Goal: Task Accomplishment & Management: Manage account settings

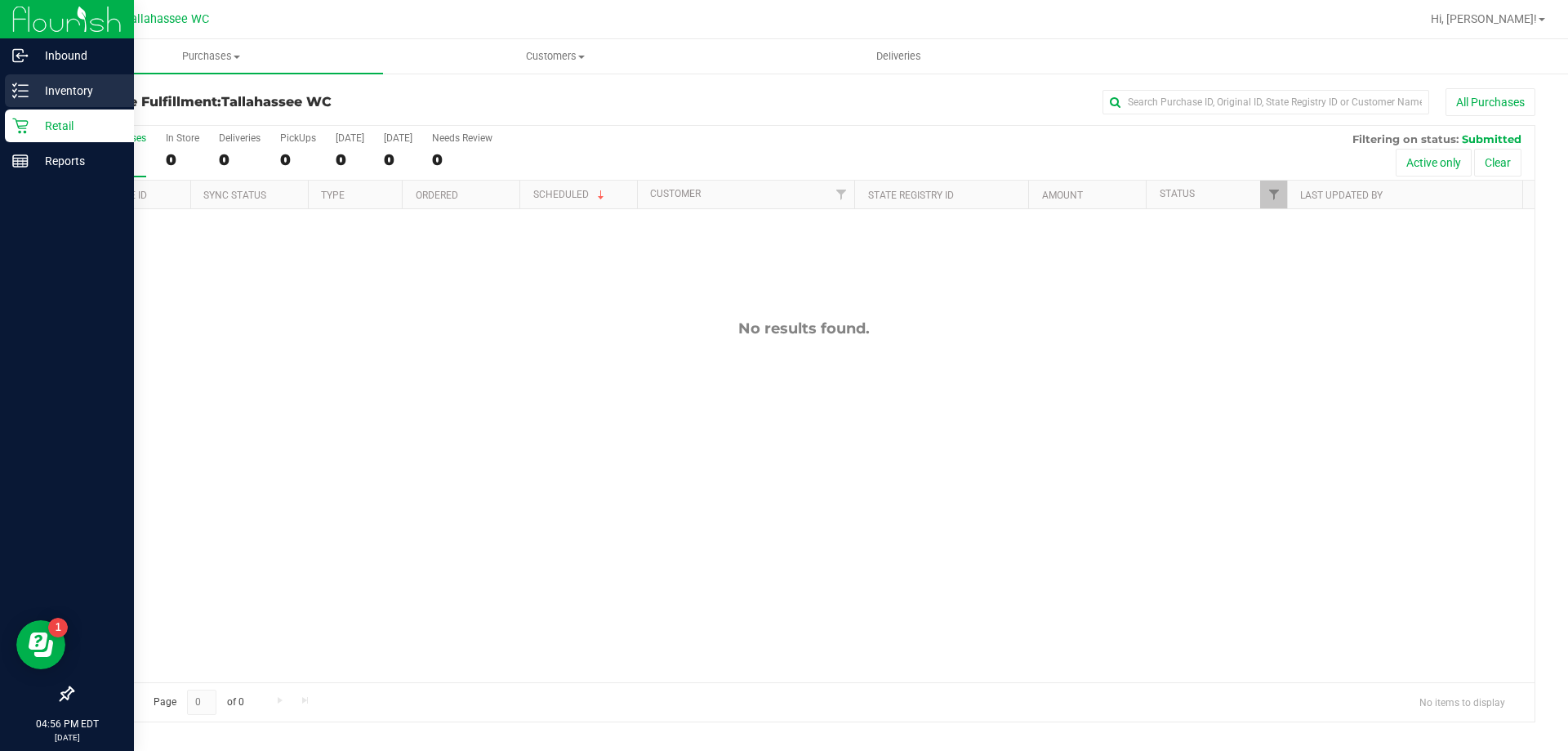
click at [12, 91] on div "Inventory" at bounding box center [69, 90] width 129 height 33
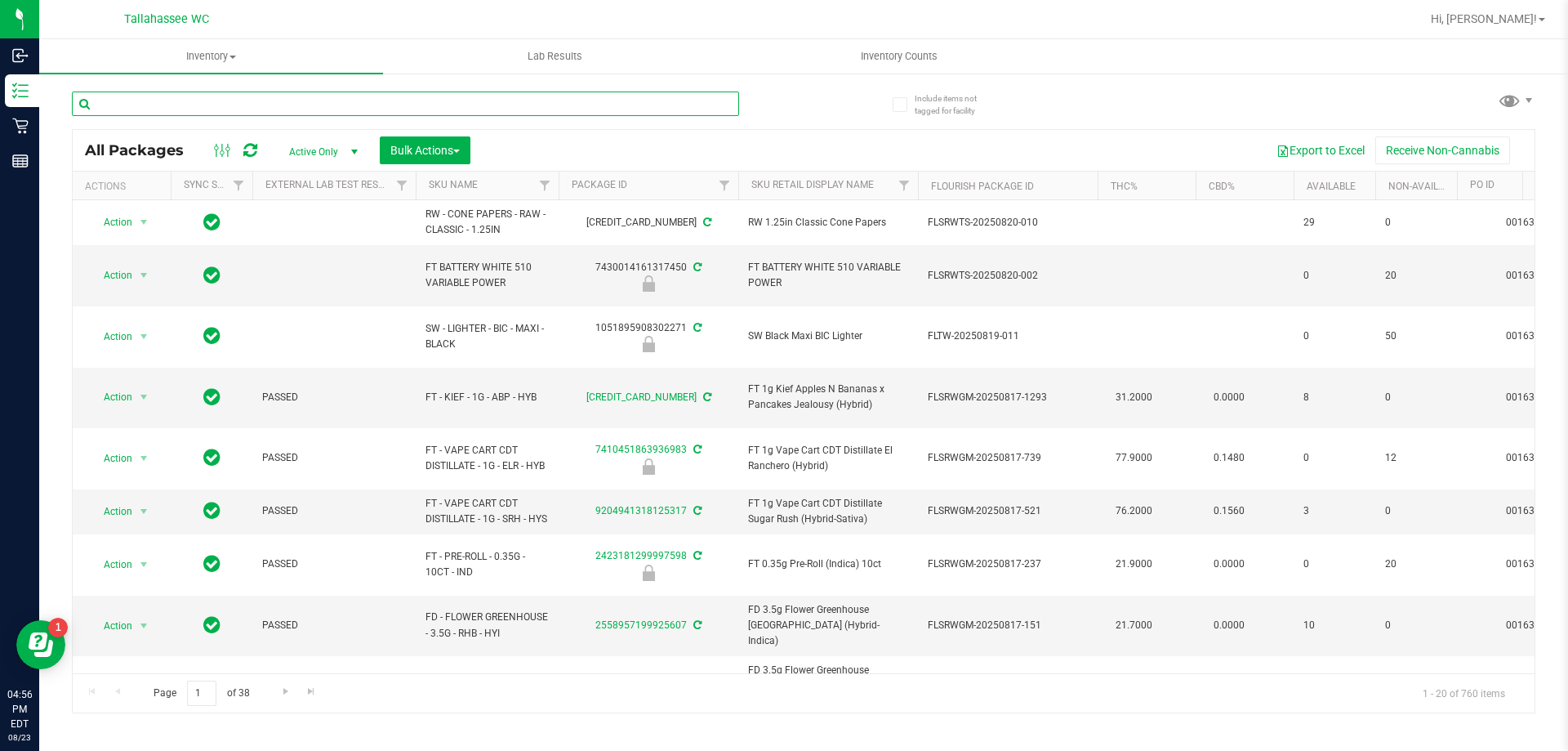
click at [274, 106] on input "text" at bounding box center [405, 103] width 667 height 24
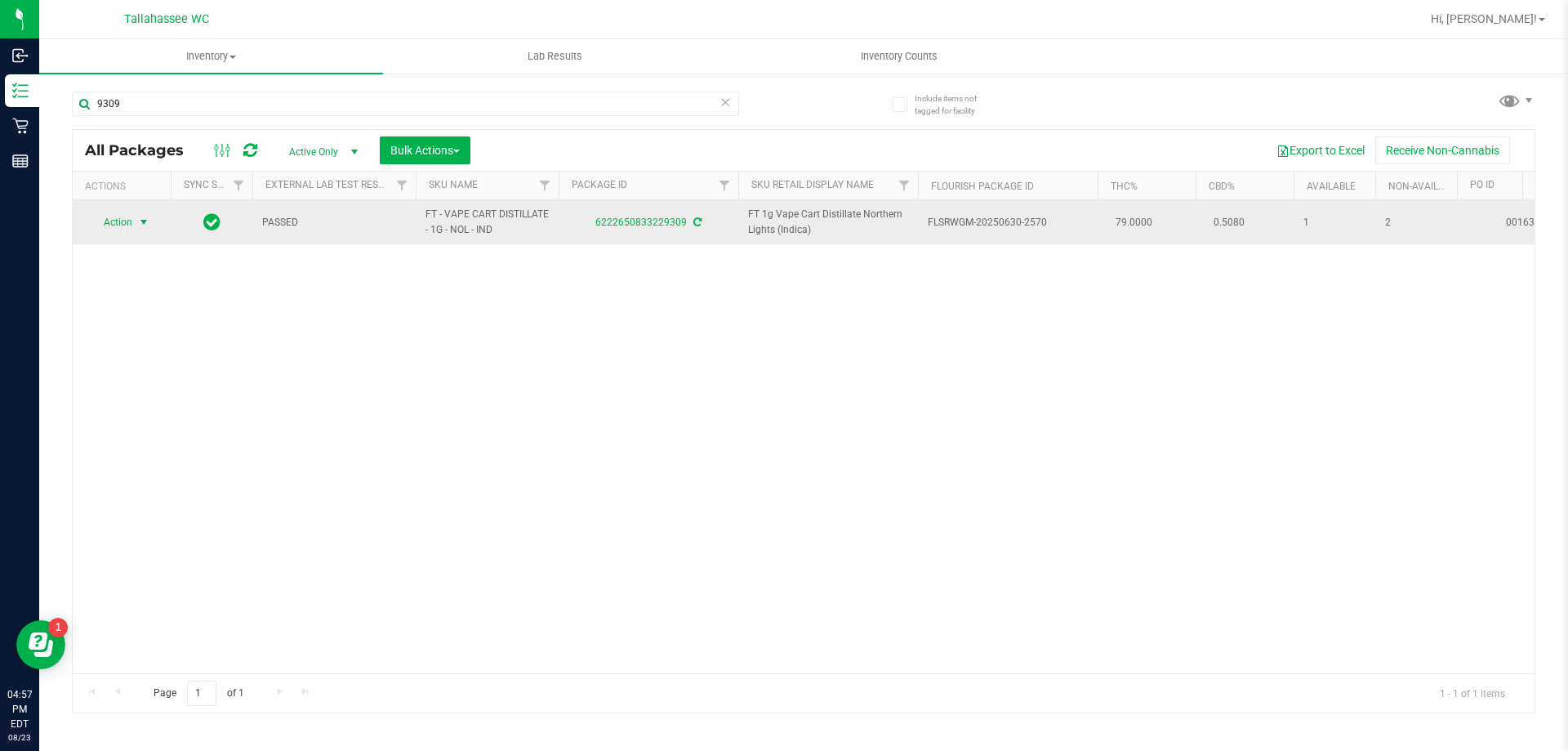
click at [141, 225] on span "select" at bounding box center [144, 222] width 13 height 13
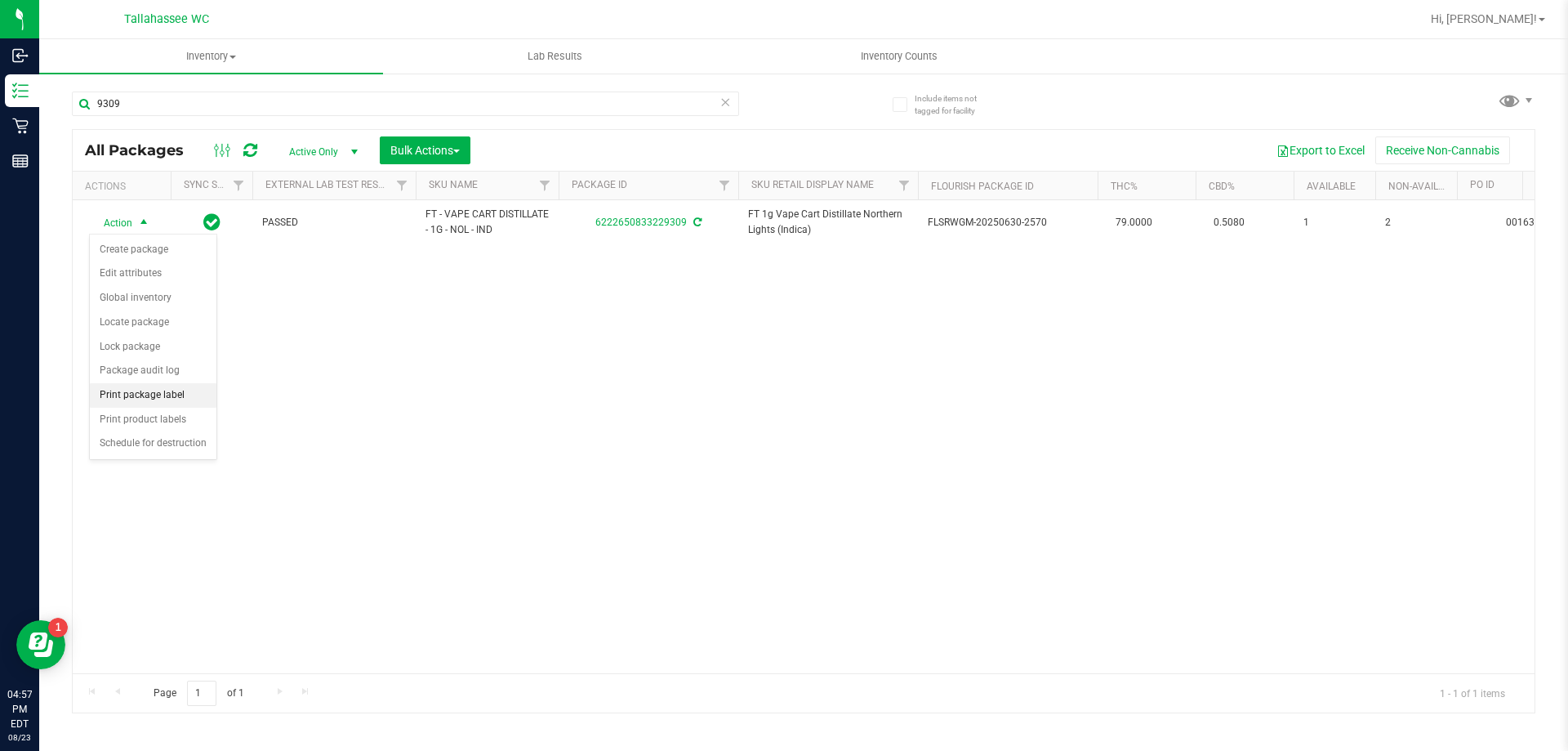
click at [168, 390] on li "Print package label" at bounding box center [153, 395] width 127 height 24
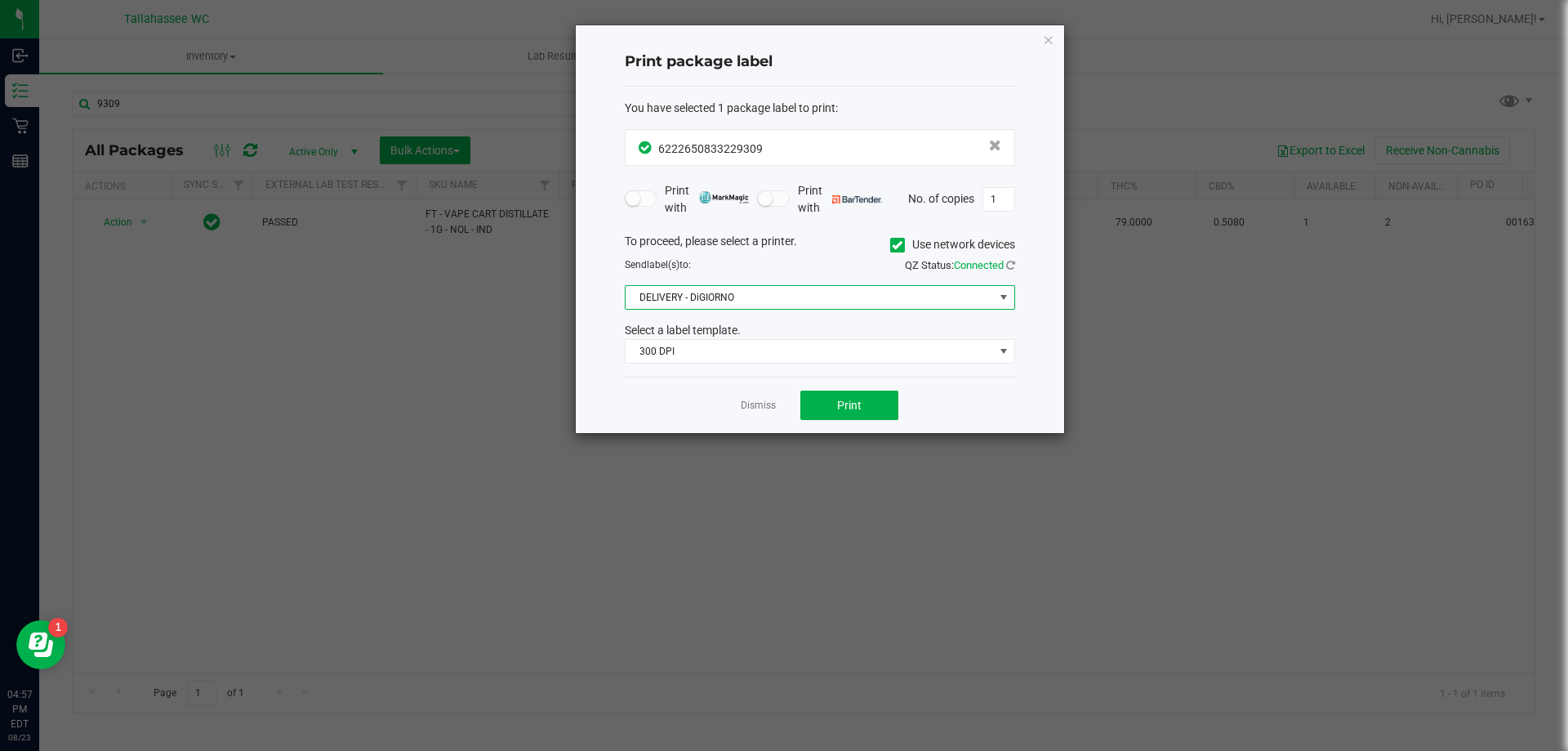
click at [884, 300] on span "DELIVERY - DiGIORNO" at bounding box center [809, 297] width 369 height 23
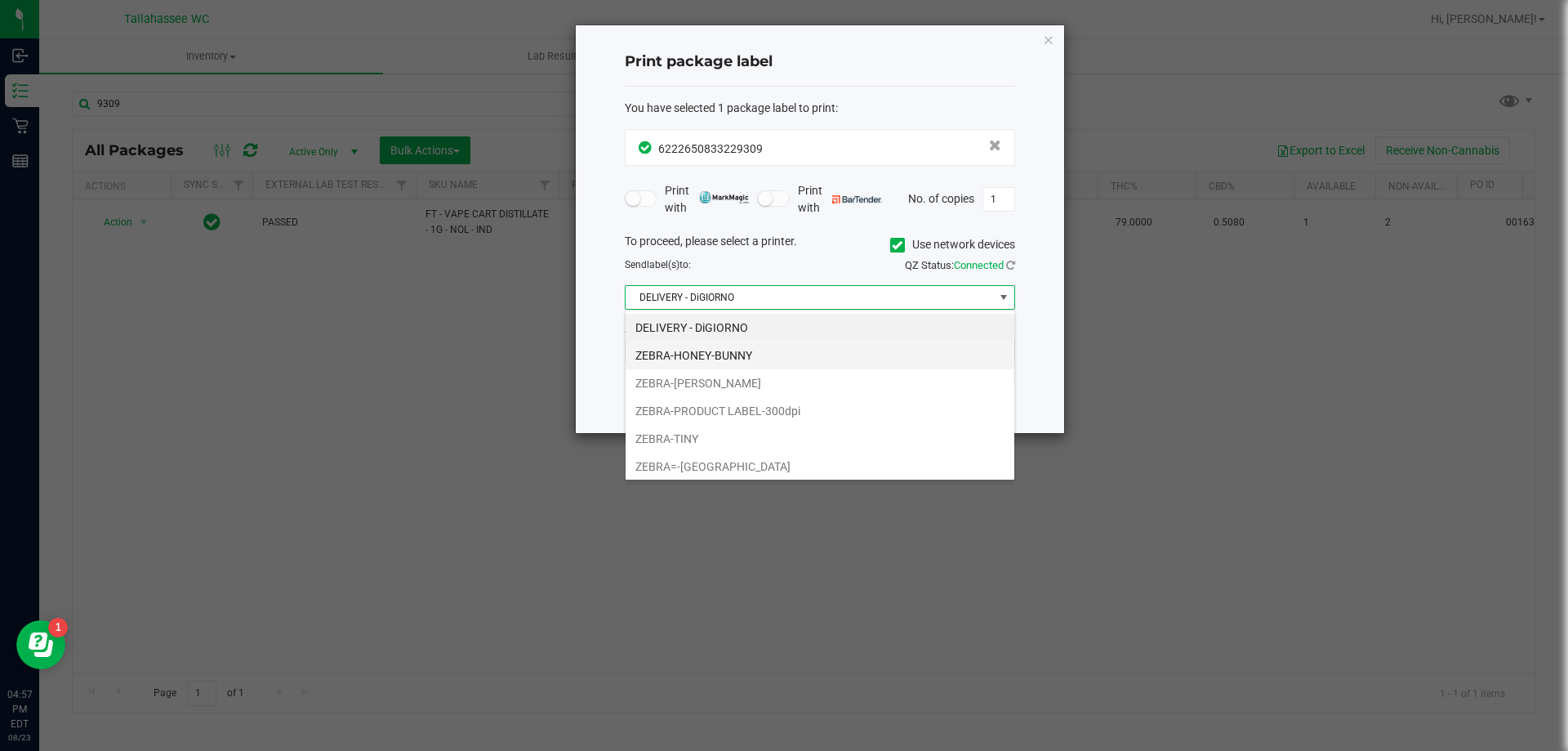
scroll to position [24, 390]
click at [763, 385] on li "ZEBRA-[PERSON_NAME]" at bounding box center [819, 383] width 388 height 28
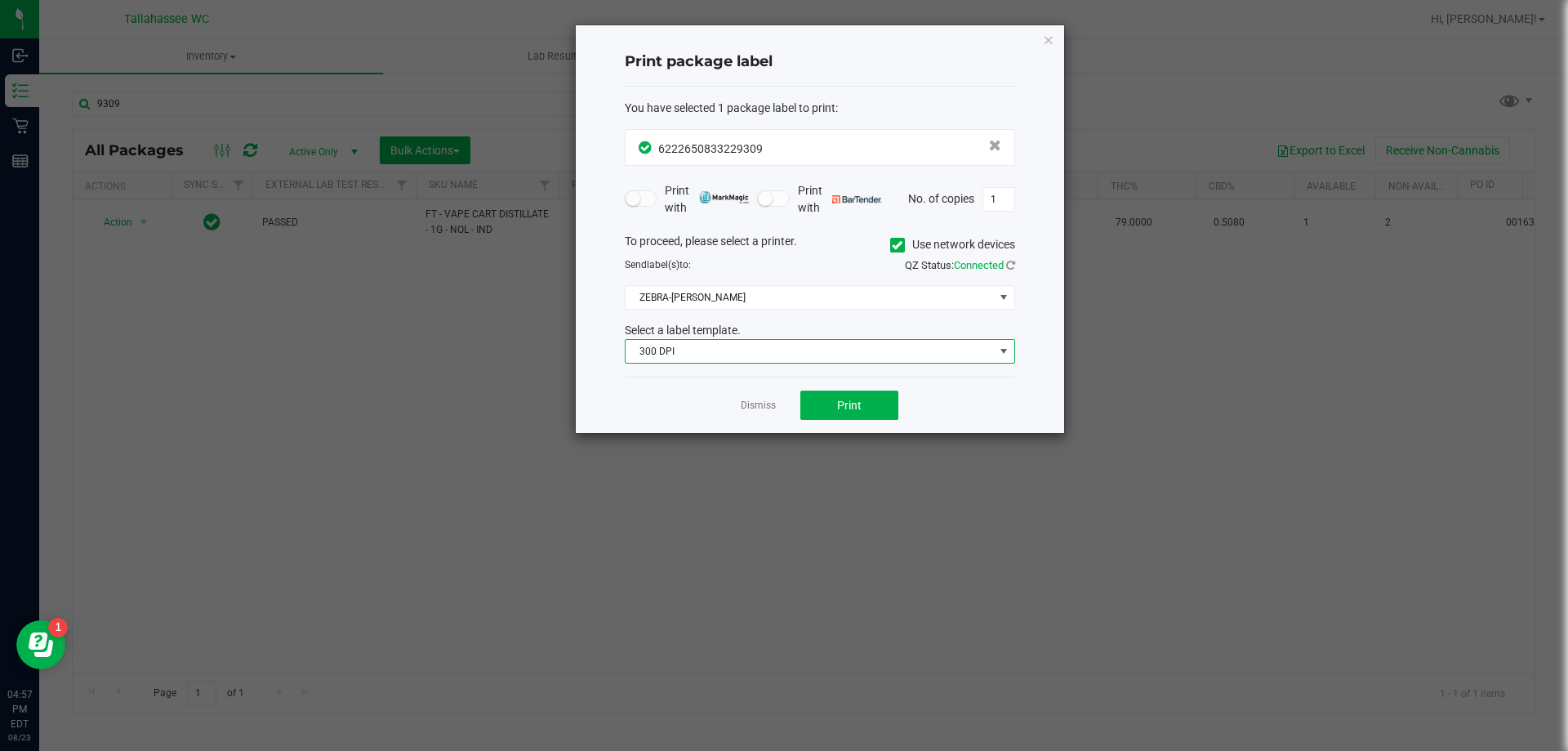
click at [813, 357] on span "300 DPI" at bounding box center [809, 352] width 369 height 23
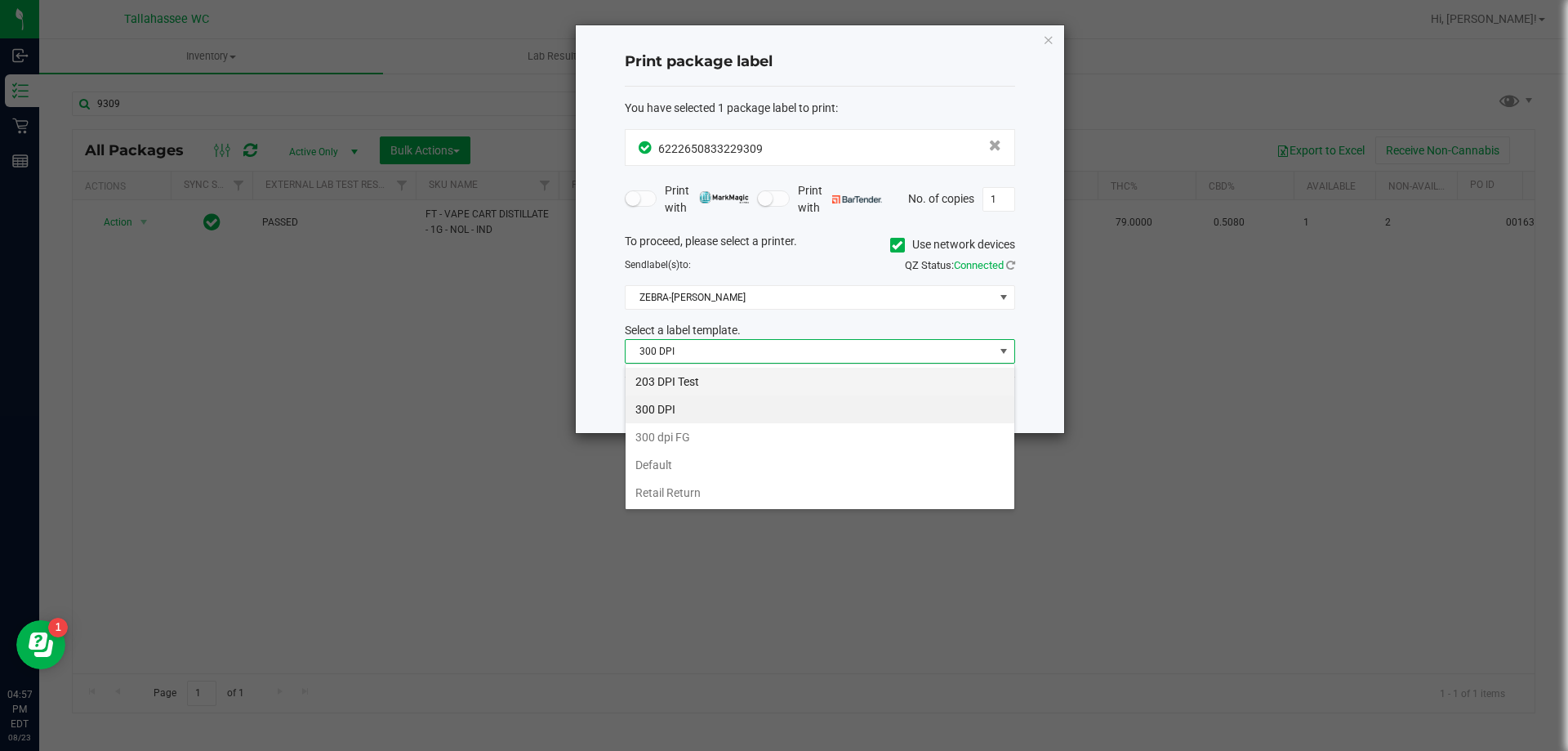
click at [787, 387] on li "203 DPI Test" at bounding box center [819, 381] width 388 height 28
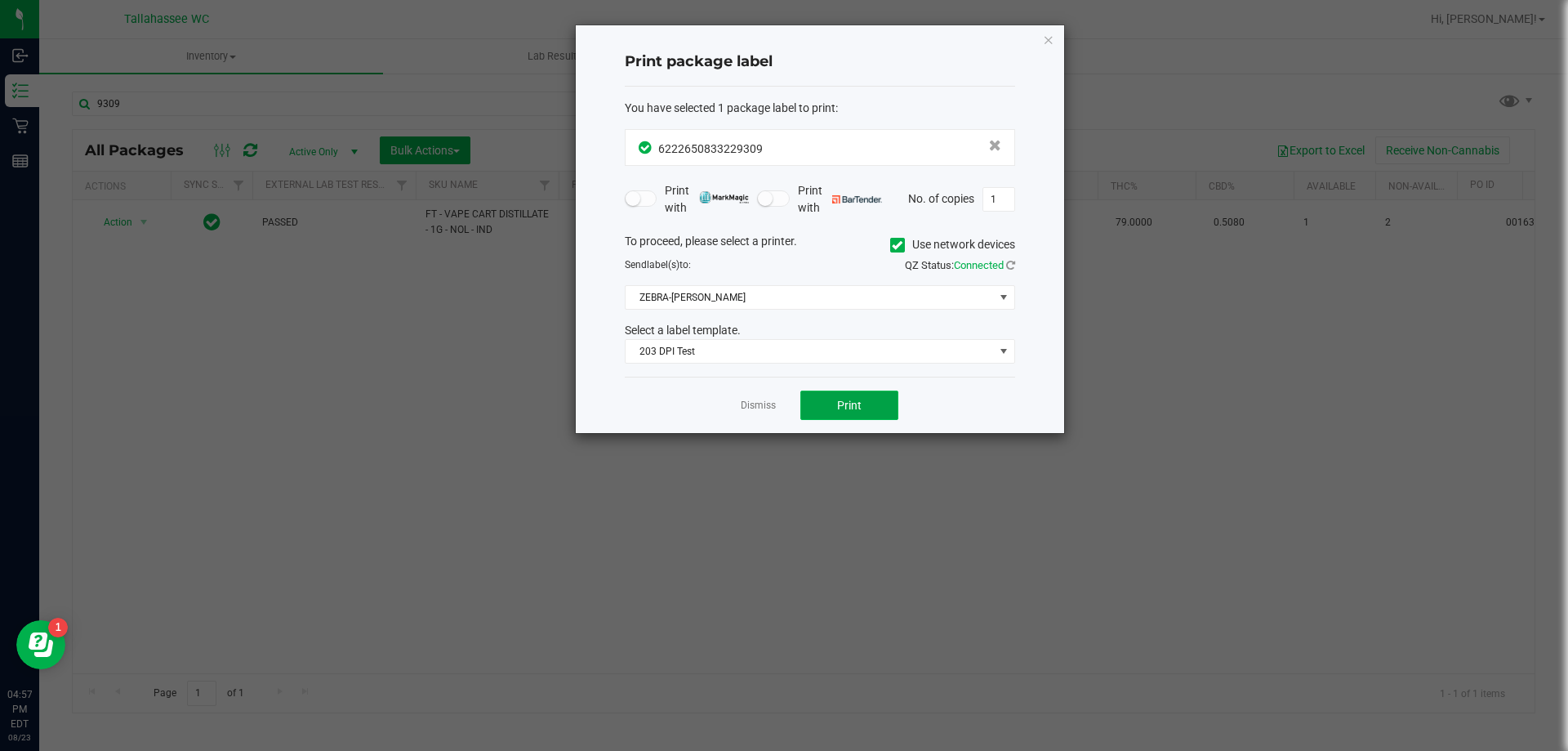
click at [836, 406] on button "Print" at bounding box center [850, 405] width 98 height 29
click at [774, 413] on app-cancel-button "Dismiss" at bounding box center [758, 405] width 35 height 17
click at [767, 408] on link "Dismiss" at bounding box center [758, 405] width 35 height 14
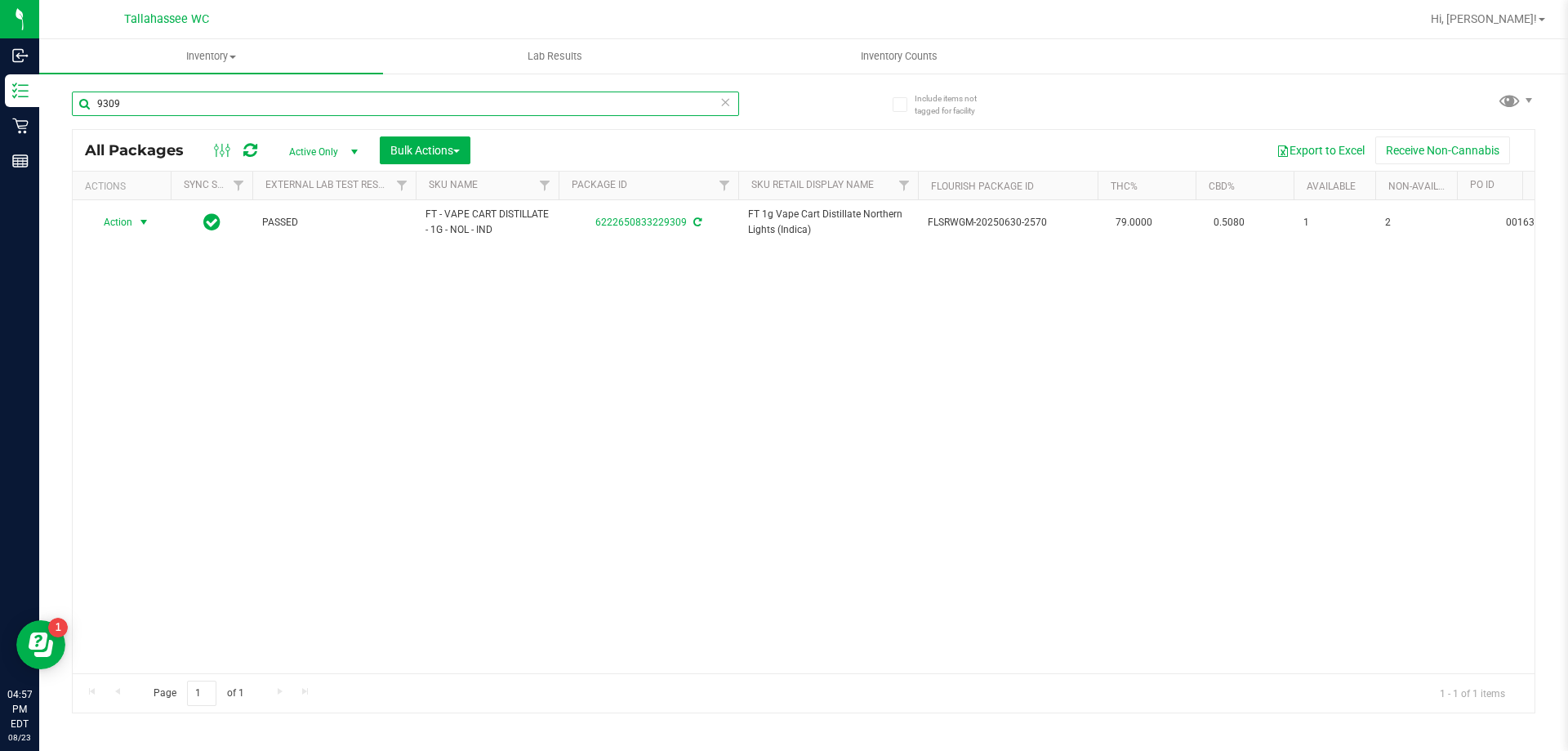
click at [277, 96] on input "9309" at bounding box center [405, 103] width 667 height 24
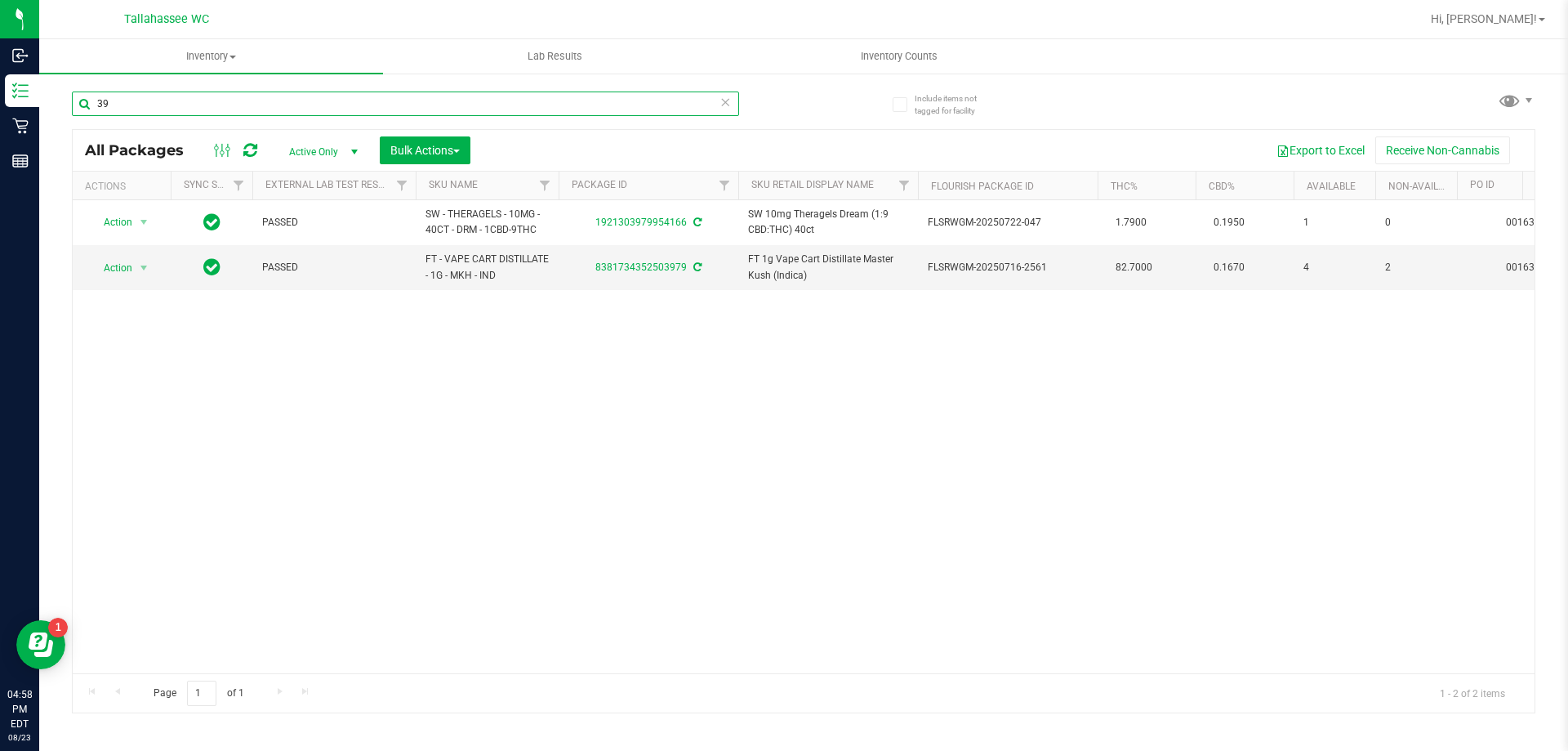
type input "3"
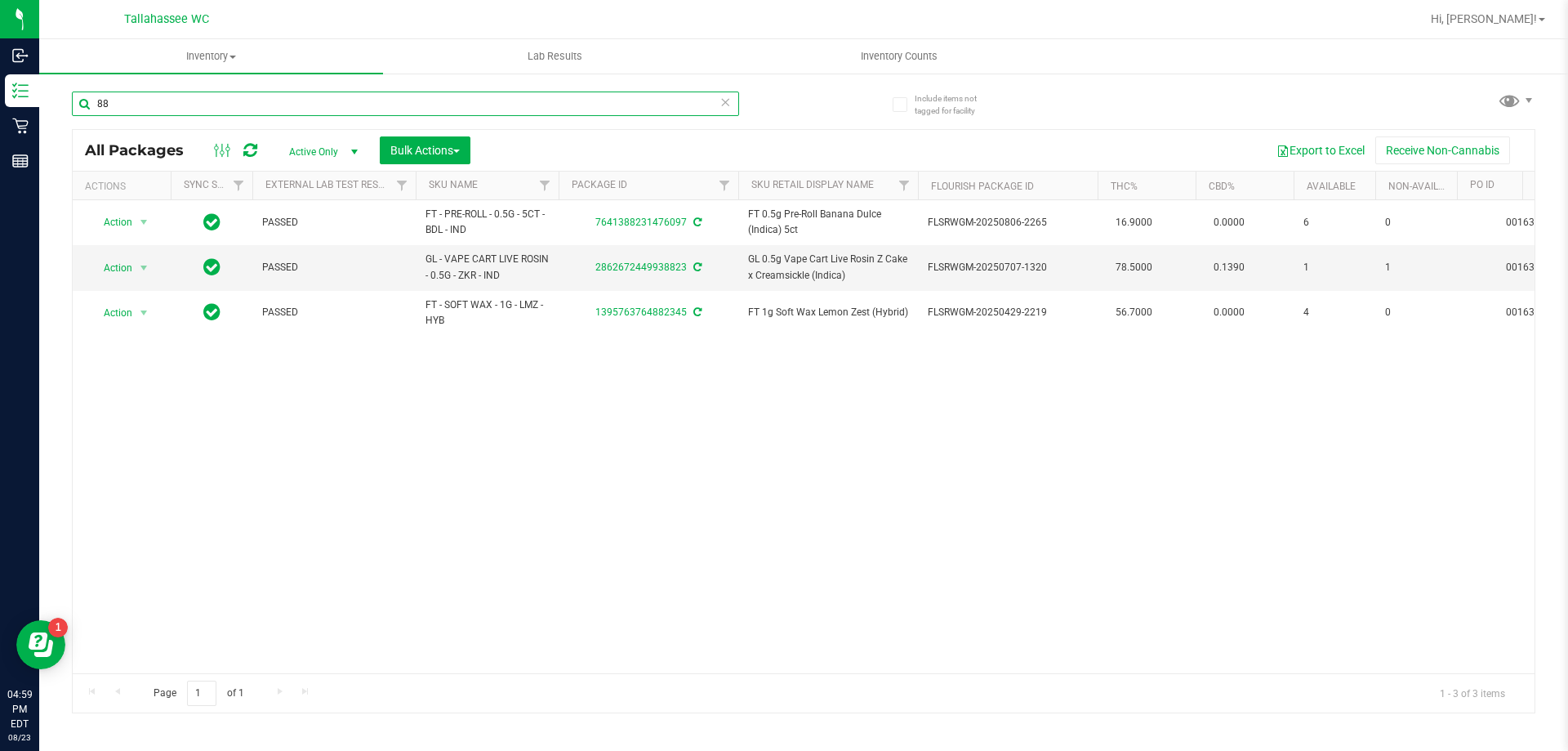
type input "8"
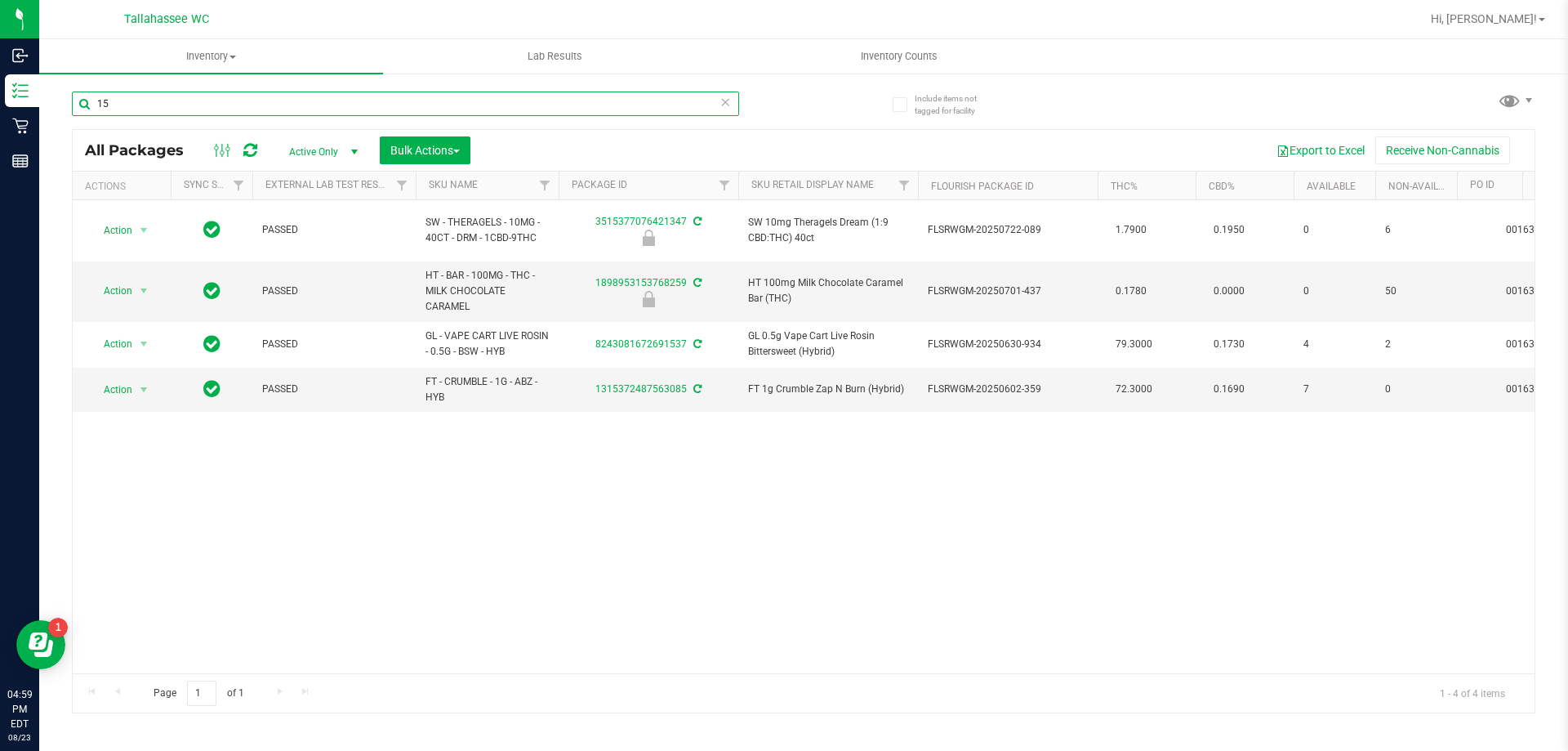
type input "1"
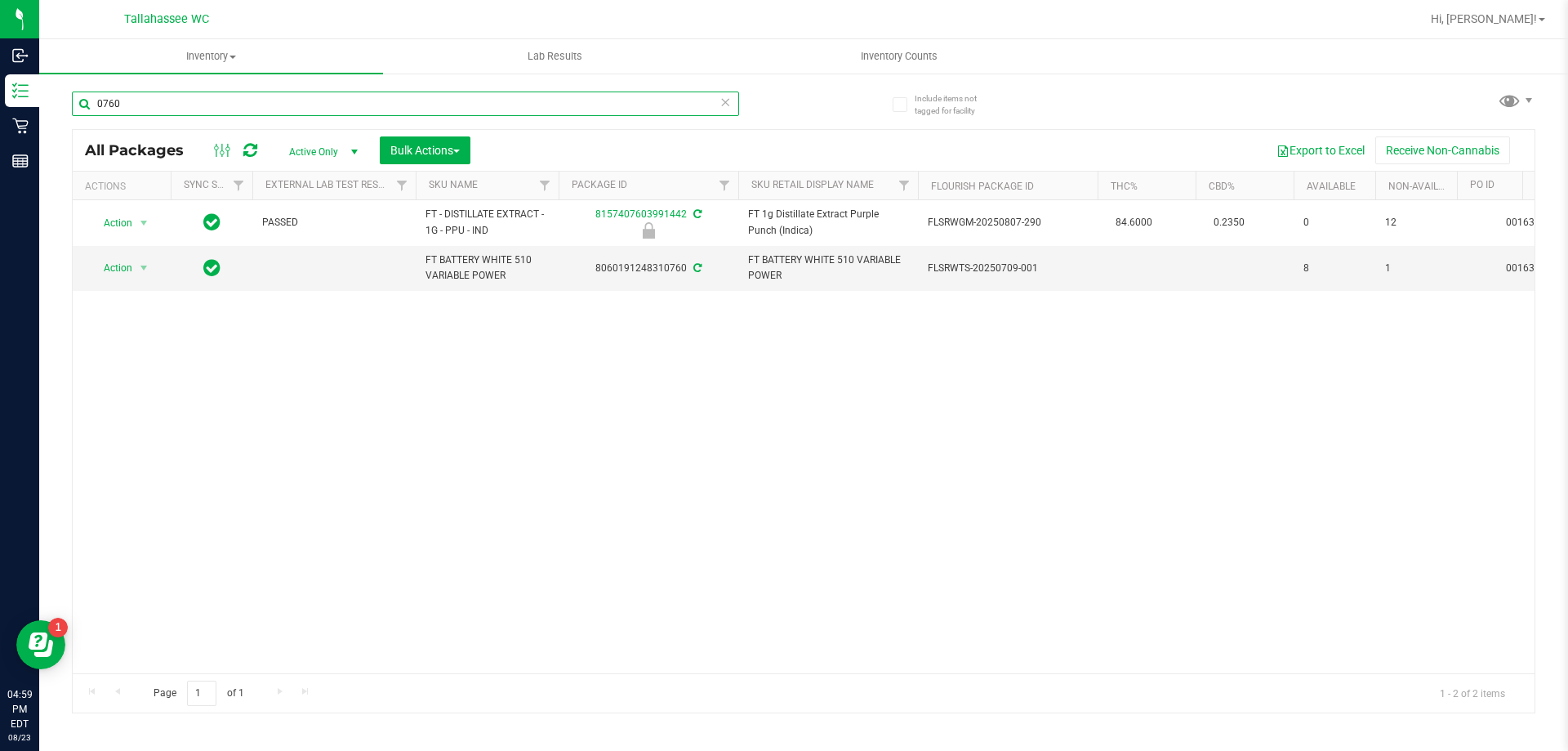
click at [341, 108] on input "0760" at bounding box center [405, 103] width 667 height 24
type input "5"
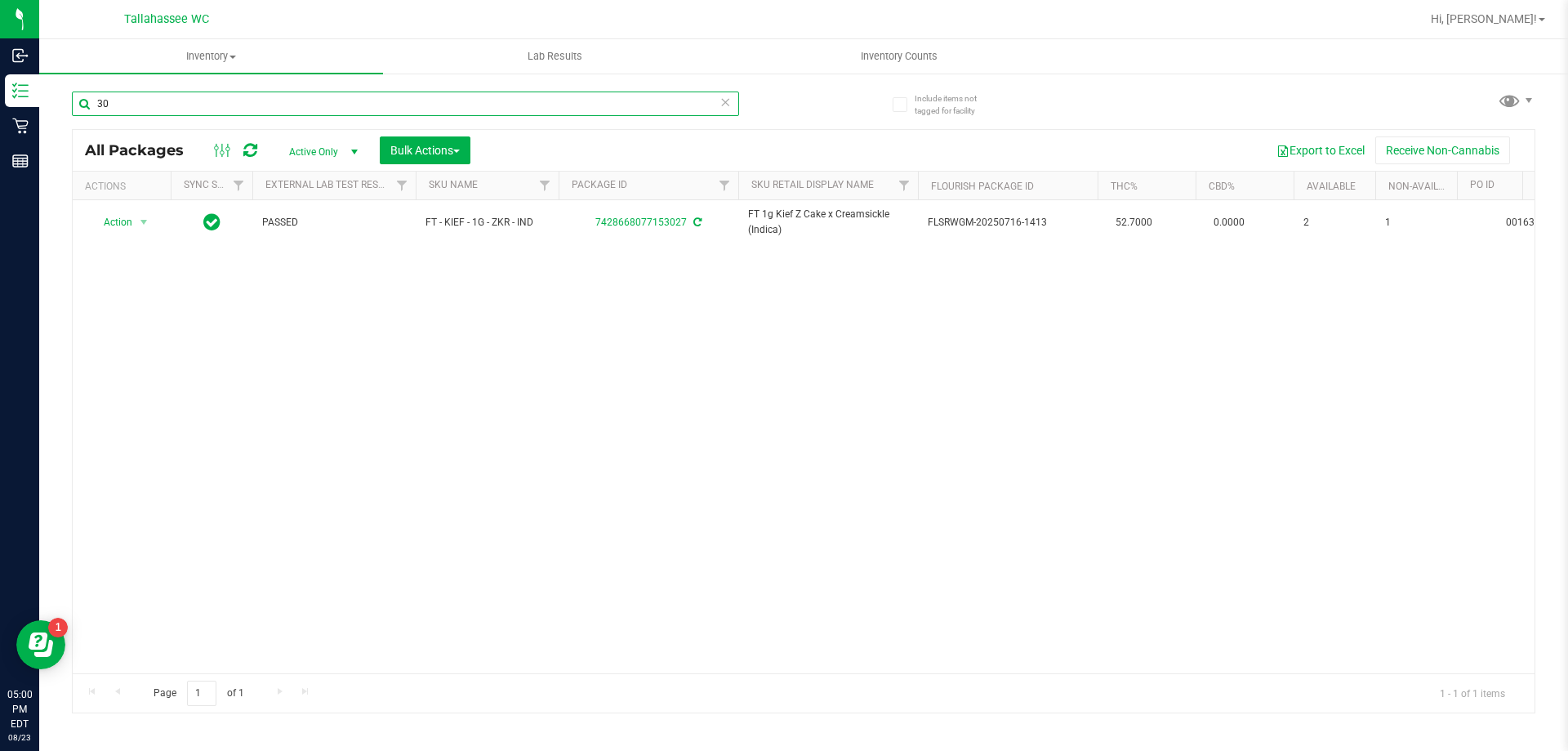
type input "3"
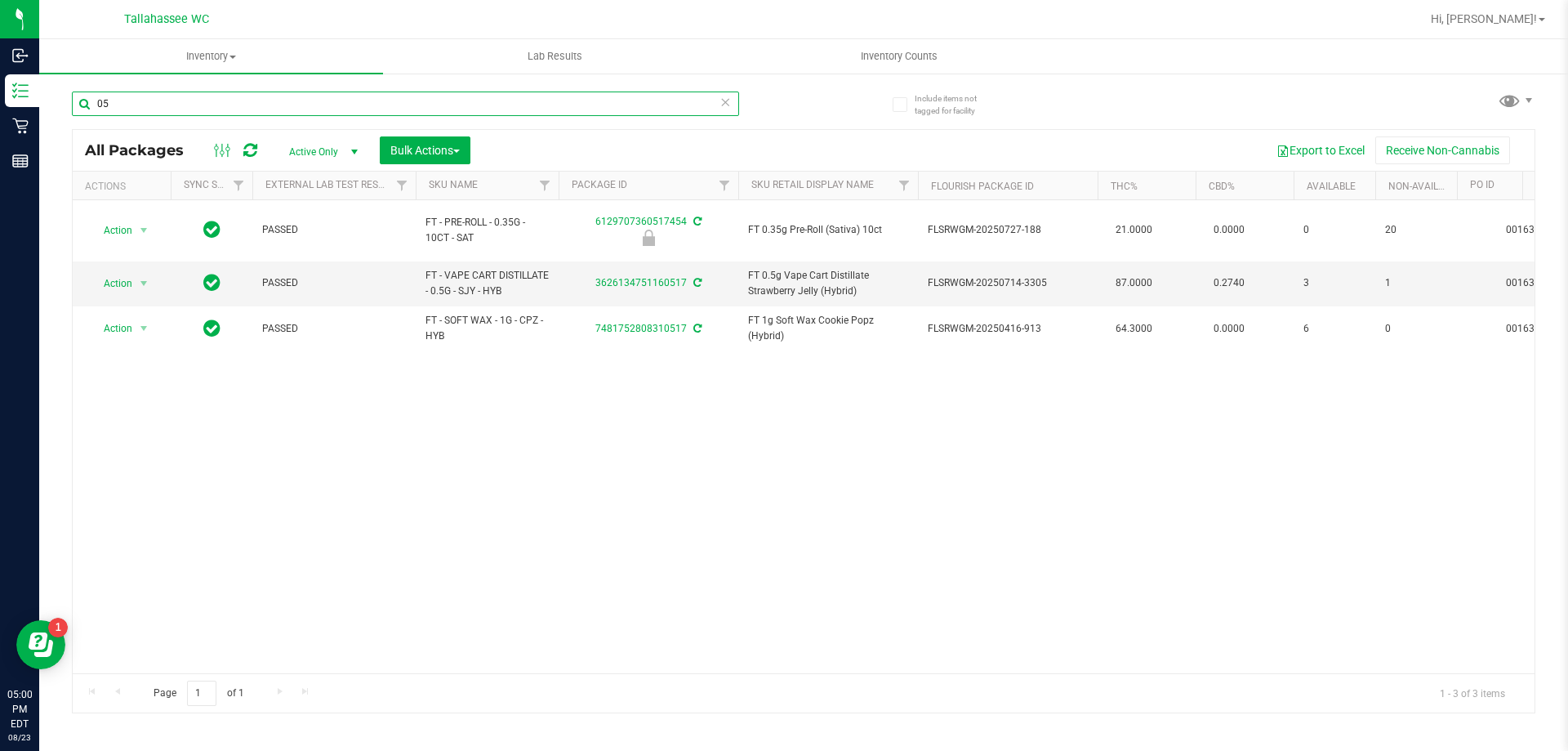
type input "0"
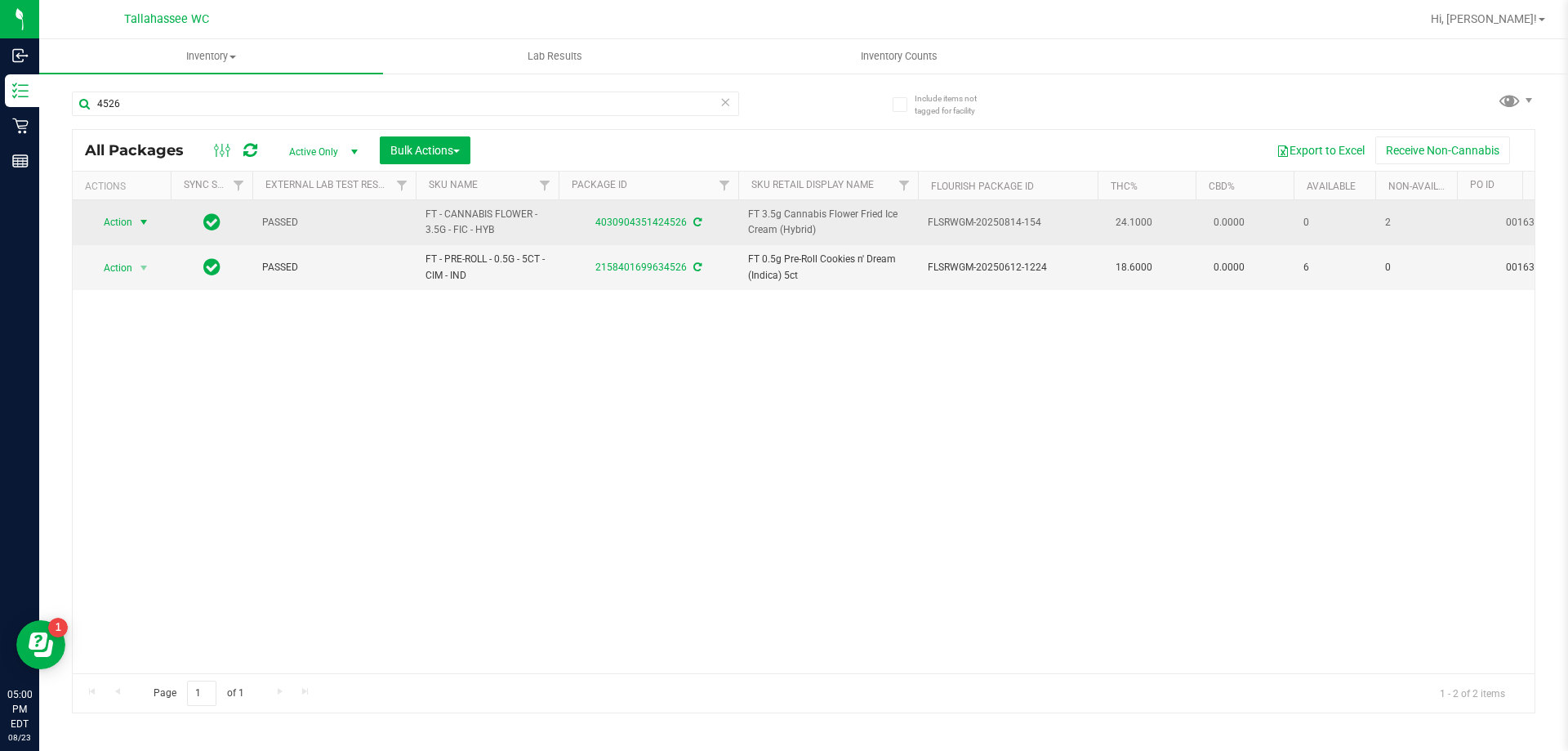
click at [139, 229] on span "select" at bounding box center [144, 222] width 21 height 23
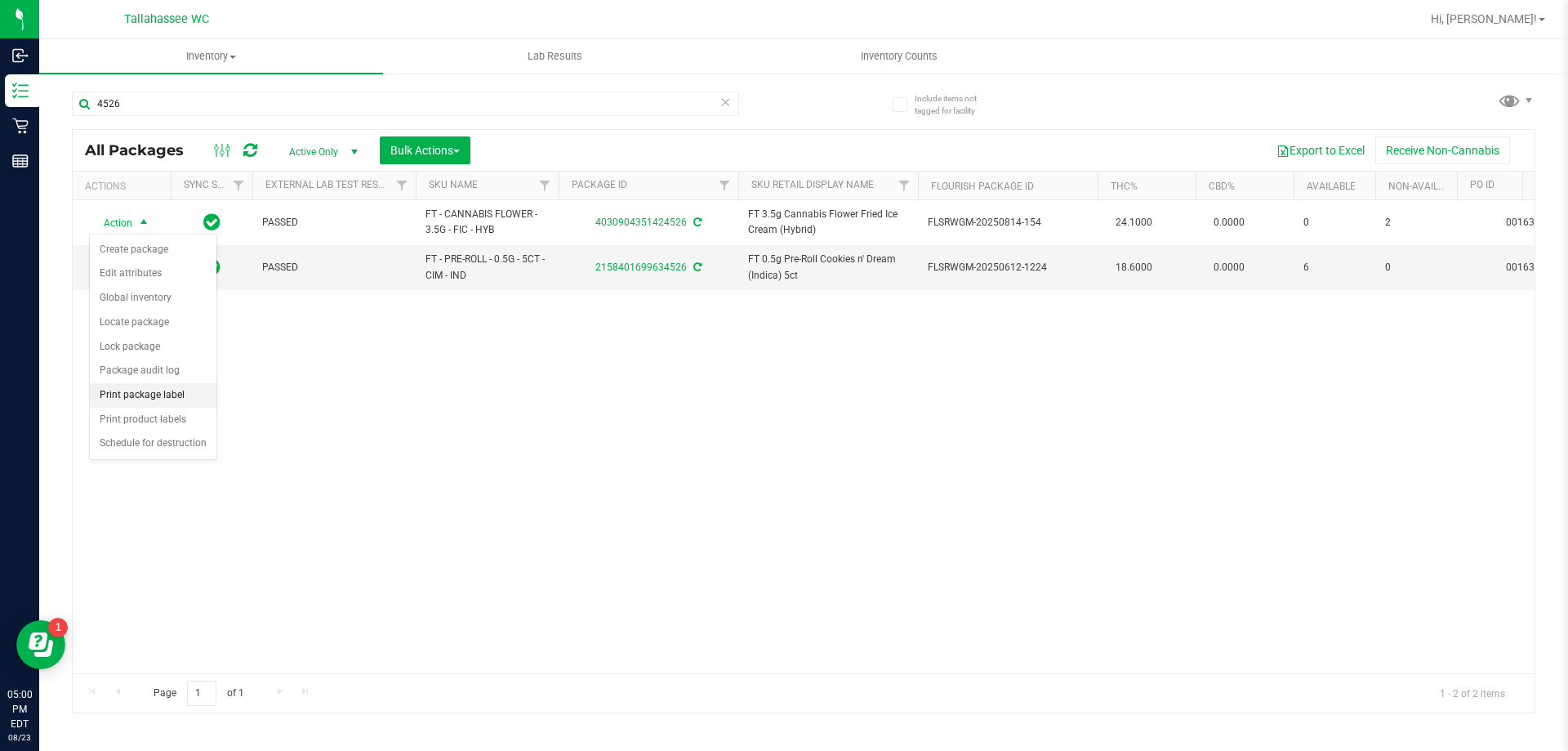
click at [157, 388] on li "Print package label" at bounding box center [153, 395] width 127 height 24
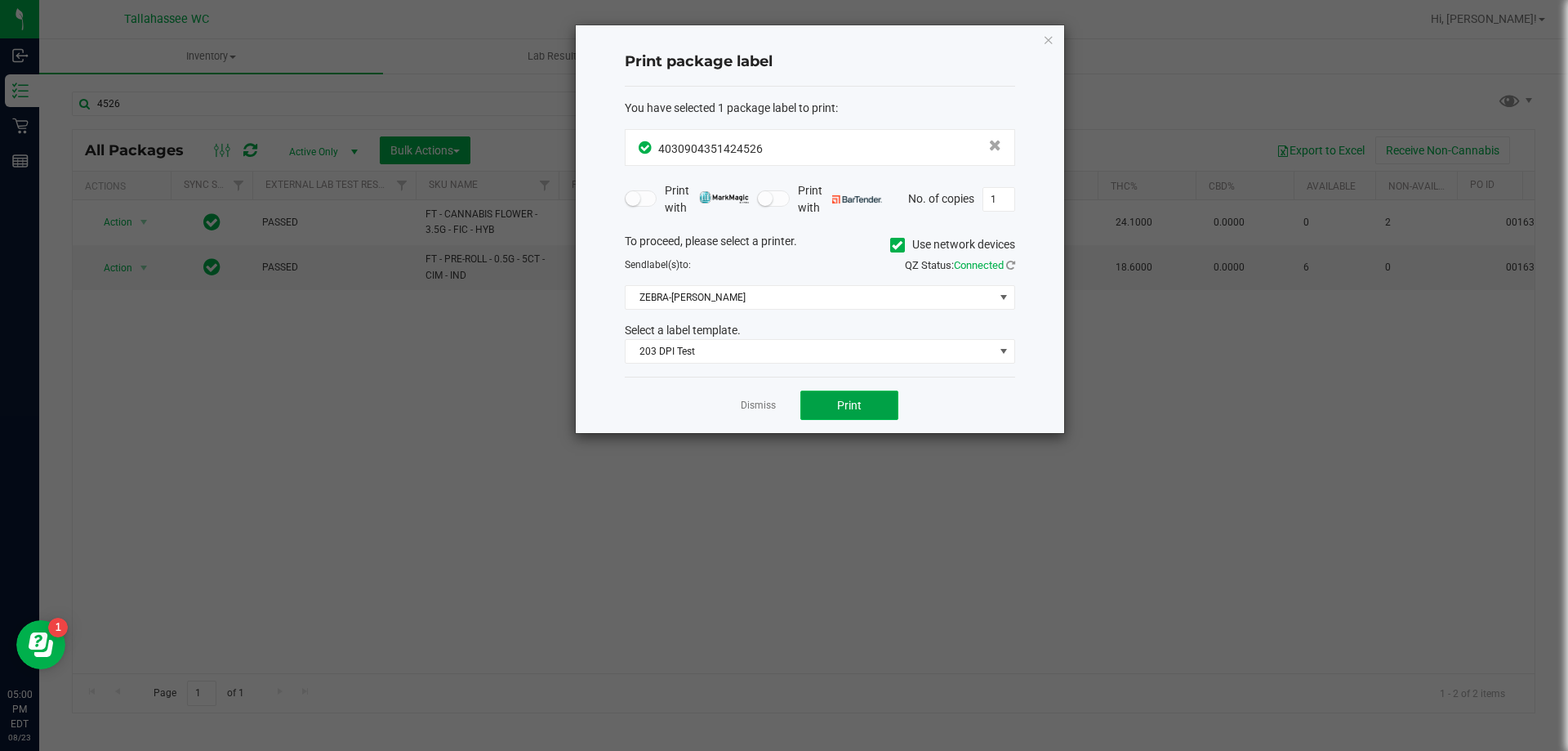
click at [837, 404] on span "Print" at bounding box center [849, 405] width 24 height 13
click at [761, 393] on div "Dismiss Print" at bounding box center [819, 405] width 390 height 56
click at [757, 405] on link "Dismiss" at bounding box center [758, 405] width 35 height 14
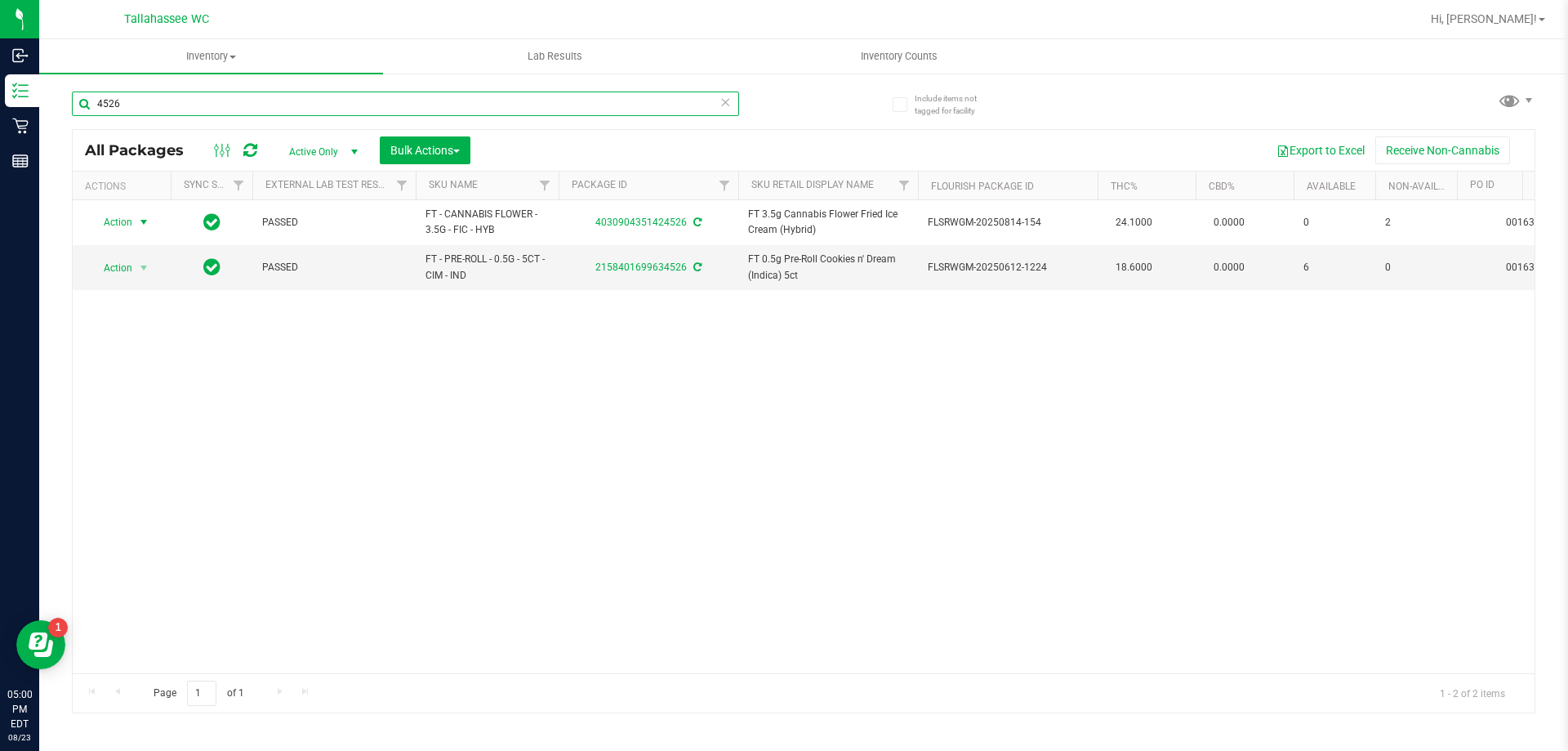
click at [251, 111] on input "4526" at bounding box center [405, 103] width 667 height 24
type input "4526"
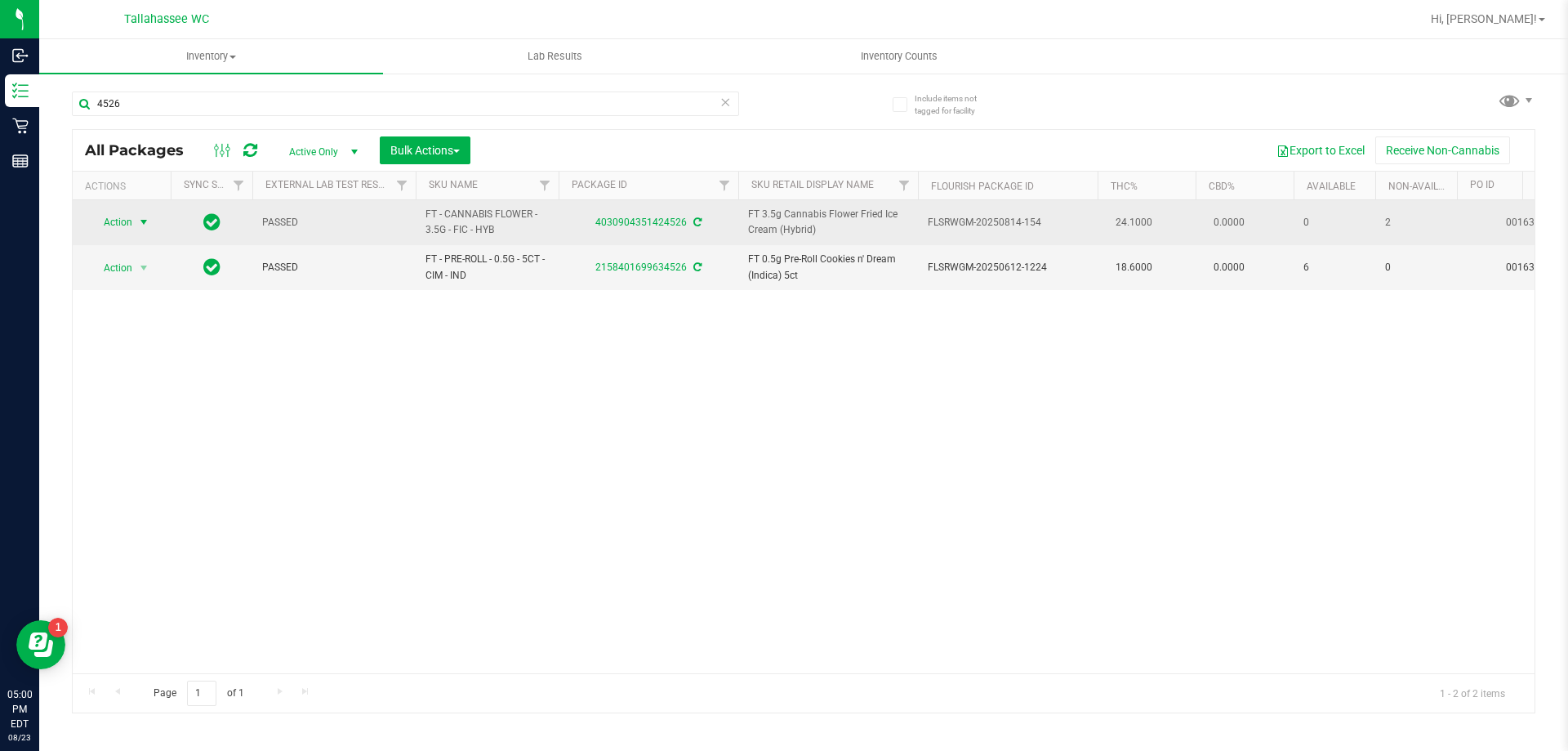
click at [134, 217] on span "select" at bounding box center [144, 222] width 21 height 23
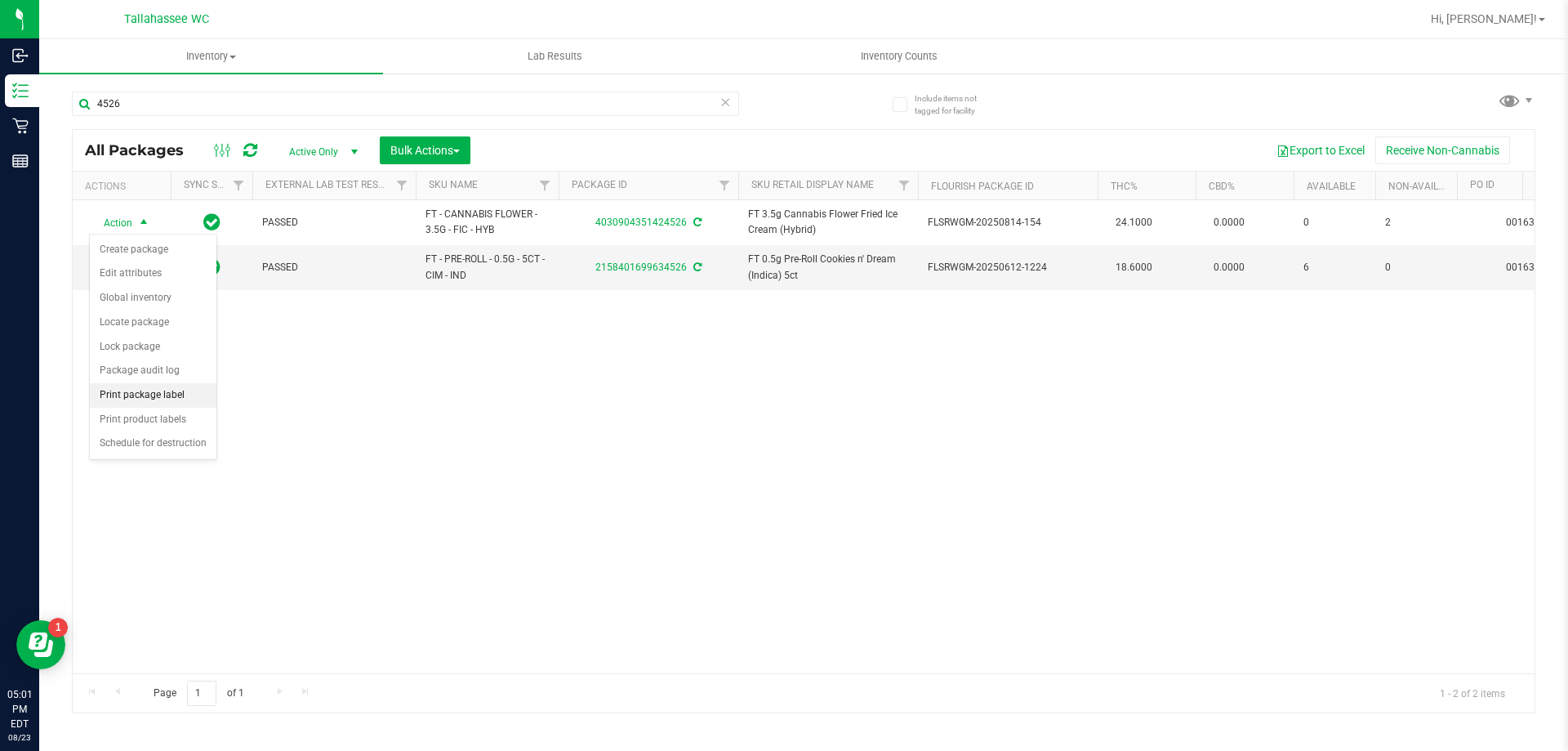
click at [186, 398] on li "Print package label" at bounding box center [153, 395] width 127 height 24
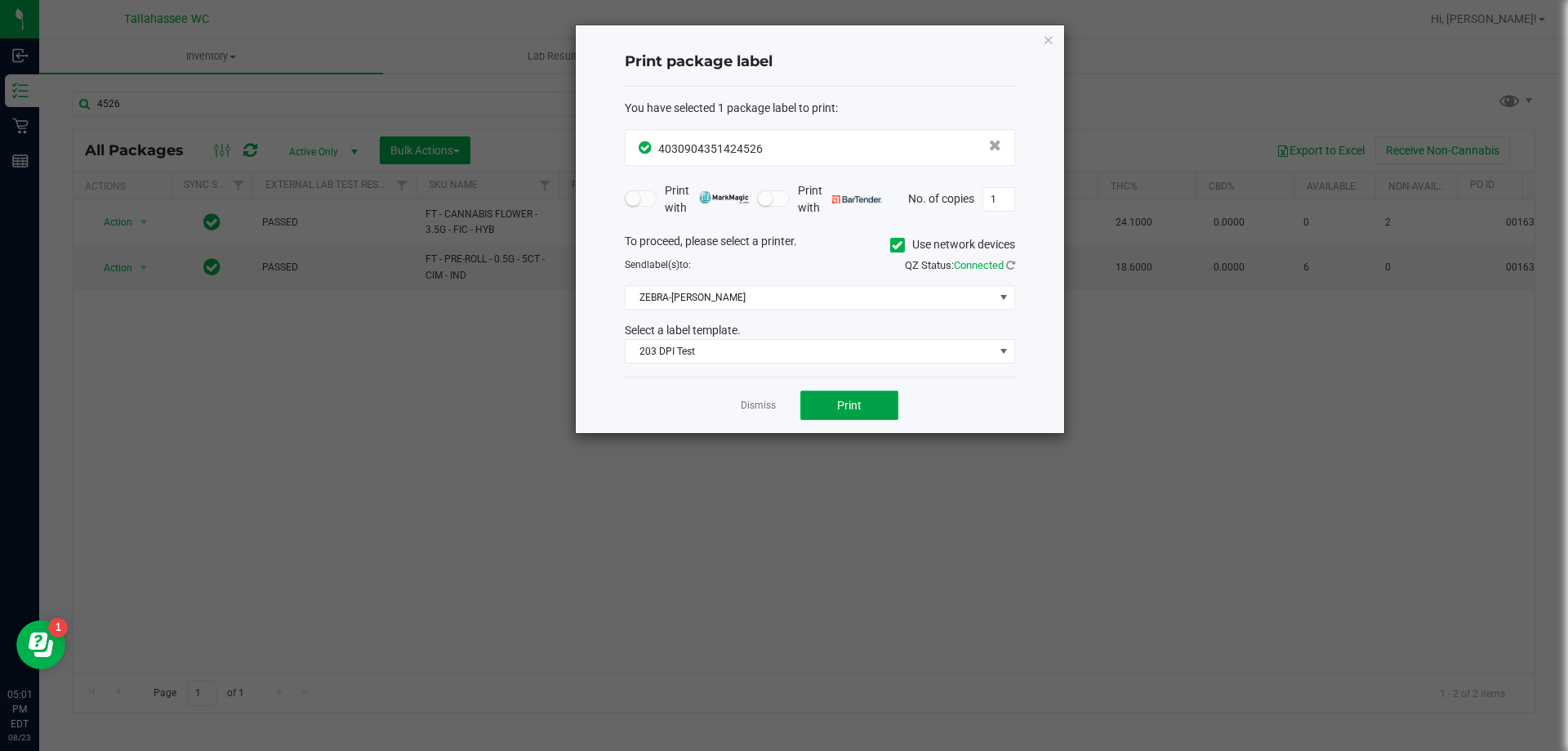
click at [827, 408] on button "Print" at bounding box center [850, 405] width 98 height 29
click at [753, 406] on link "Dismiss" at bounding box center [758, 405] width 35 height 14
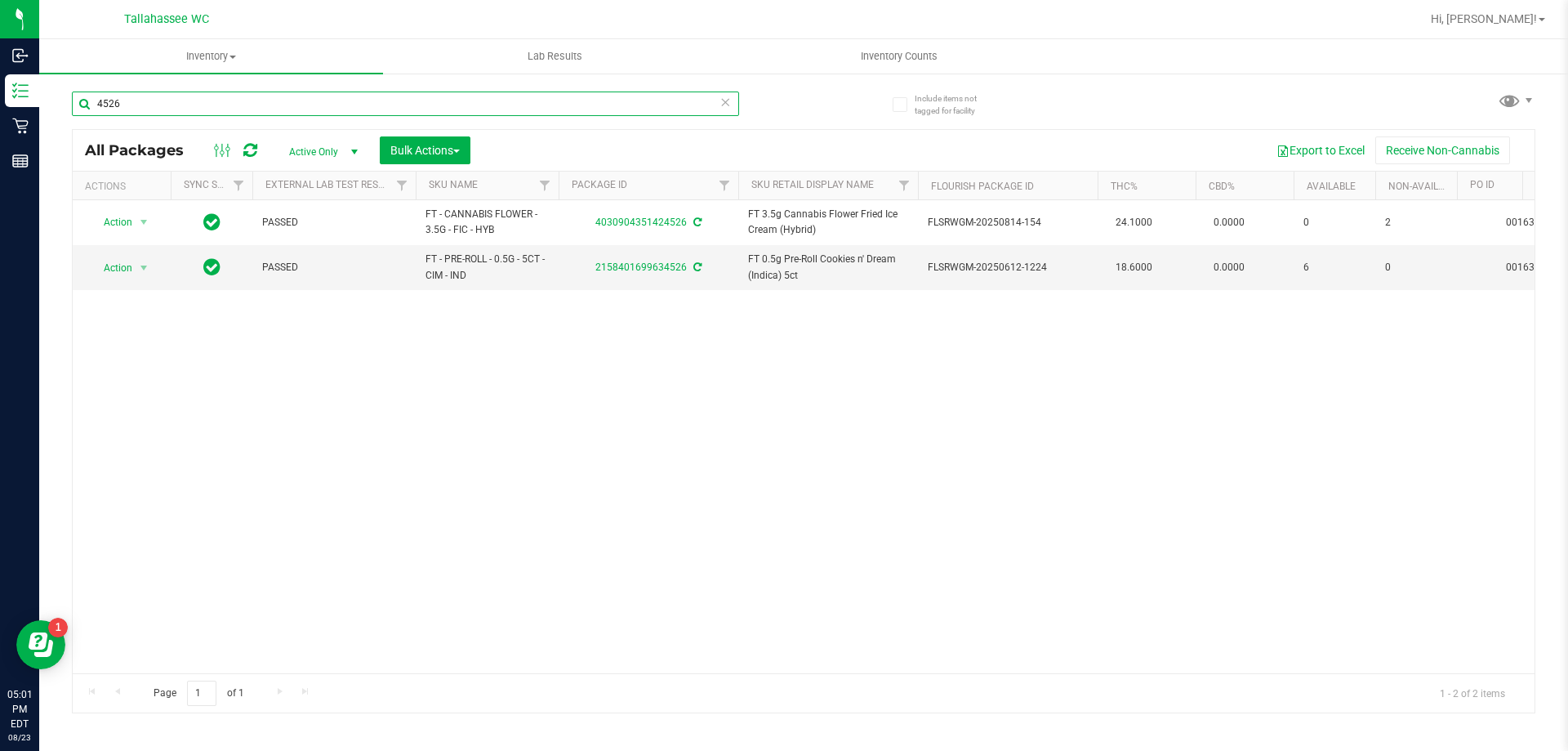
click at [292, 107] on input "4526" at bounding box center [405, 103] width 667 height 24
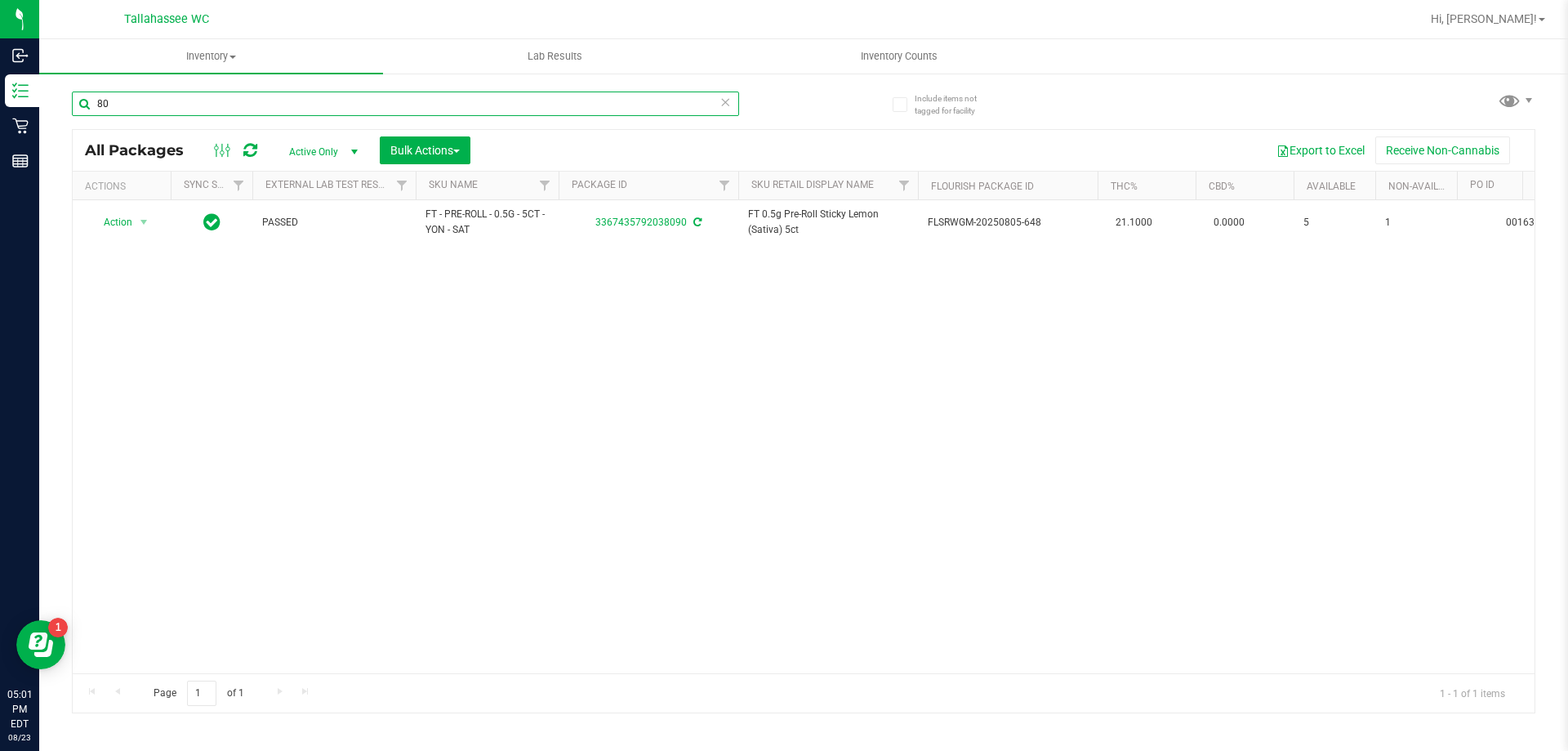
type input "8"
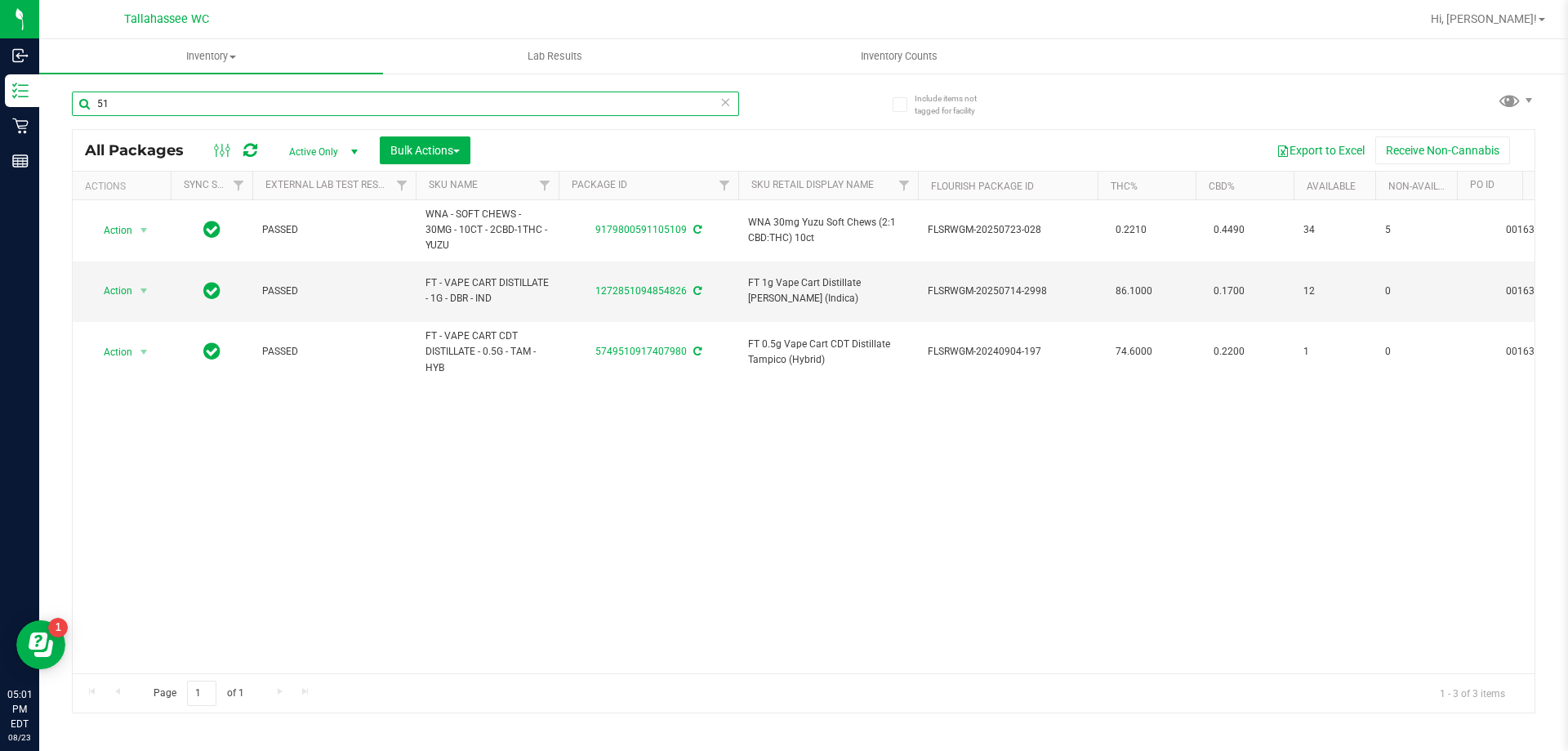
type input "5"
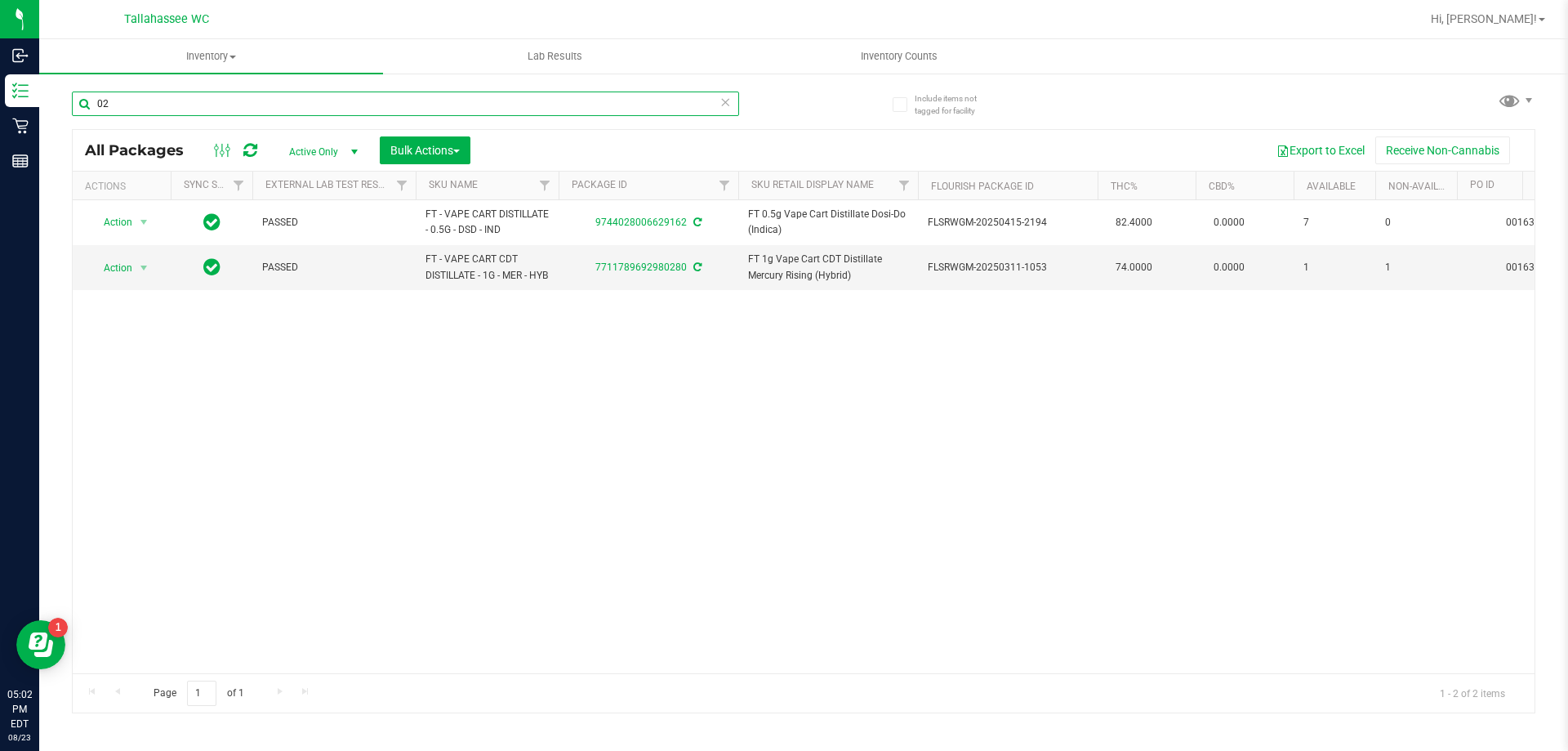
type input "0"
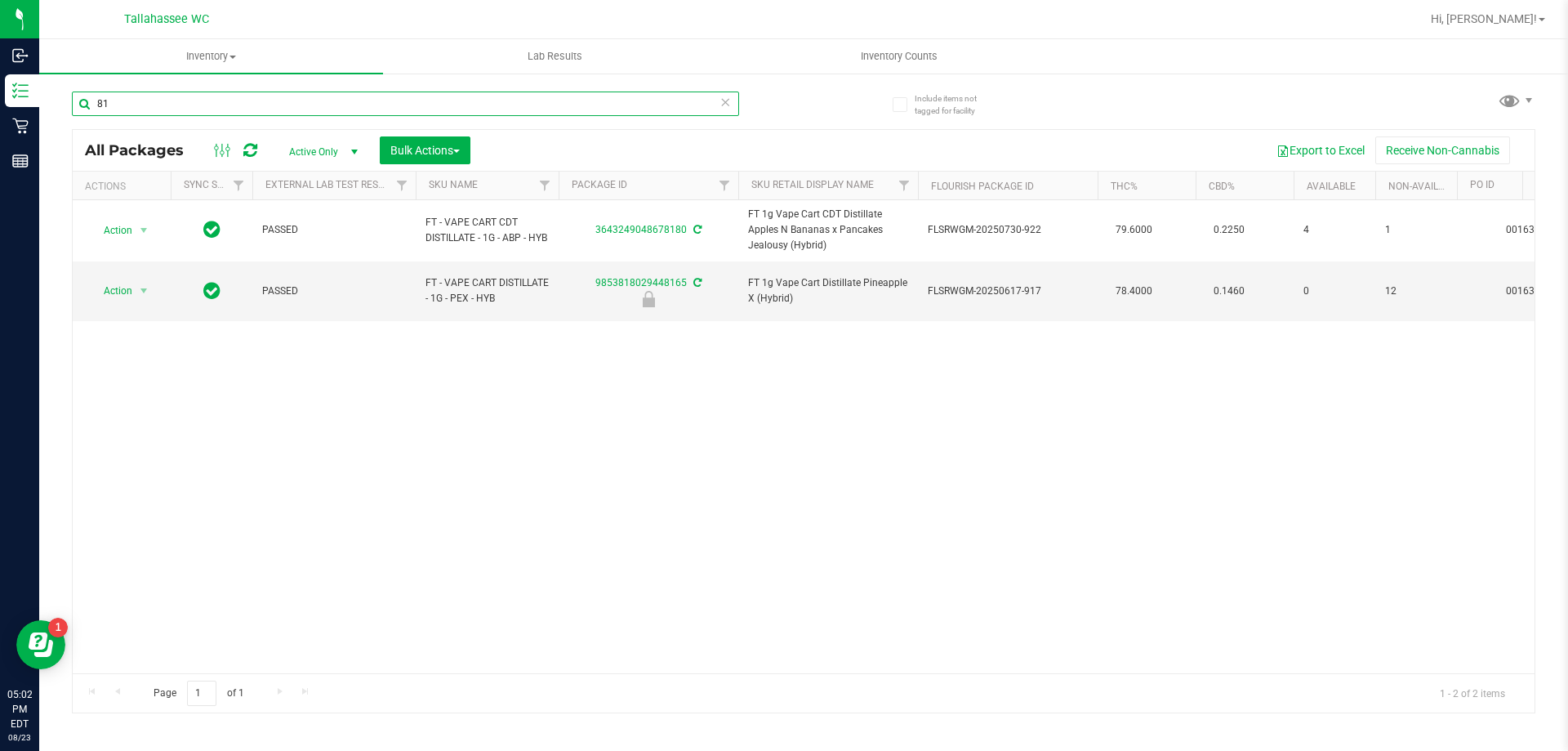
type input "8"
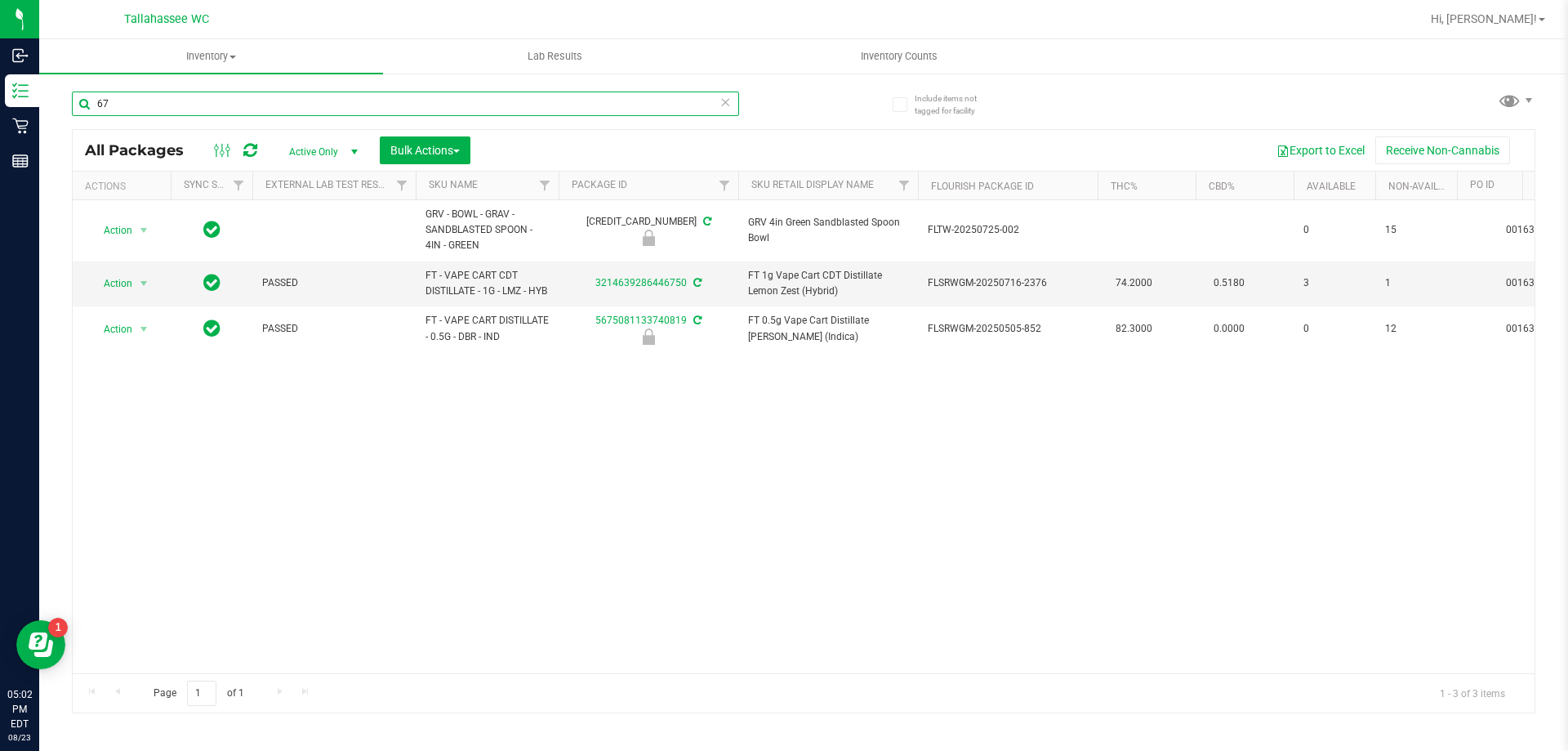
type input "6"
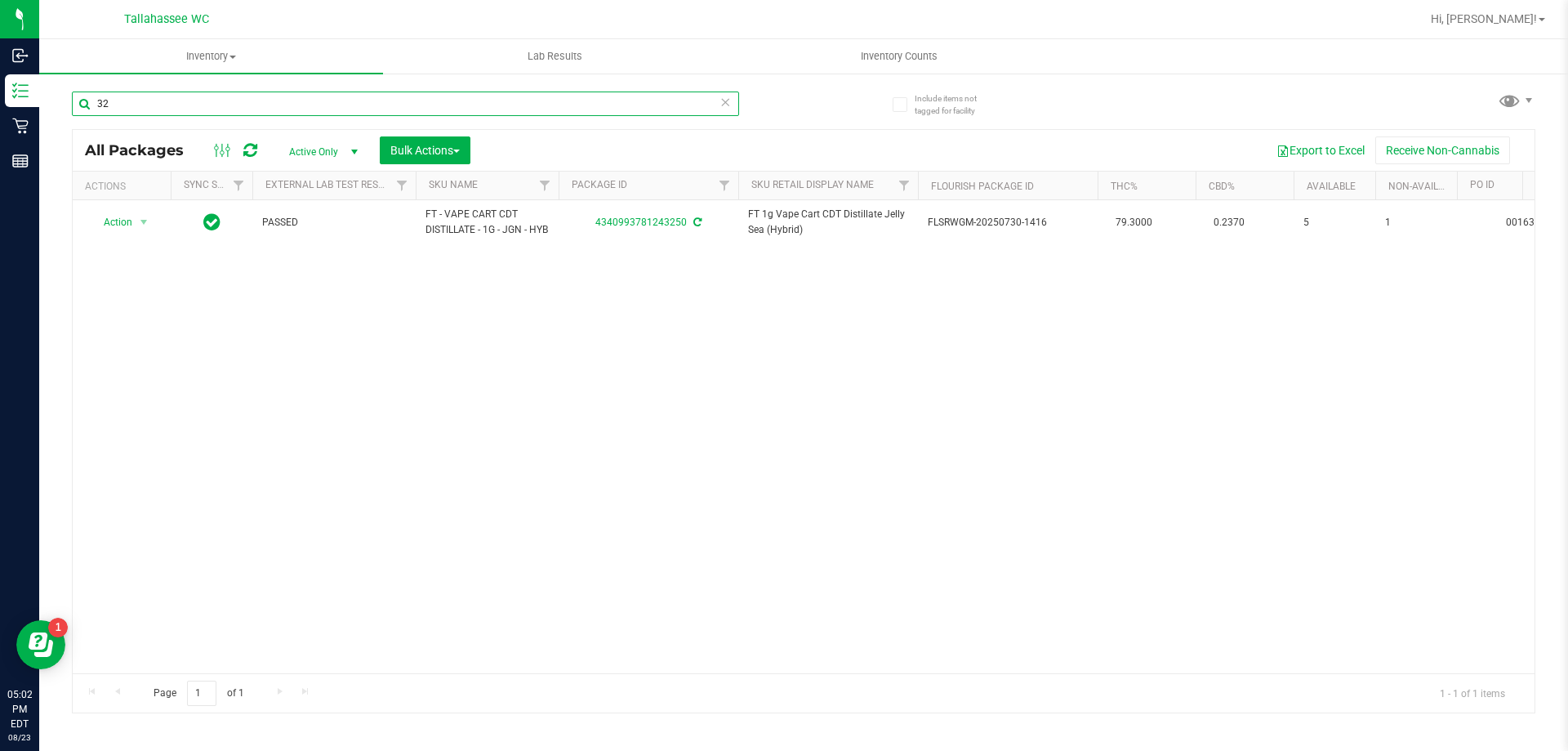
type input "3"
type input "0194"
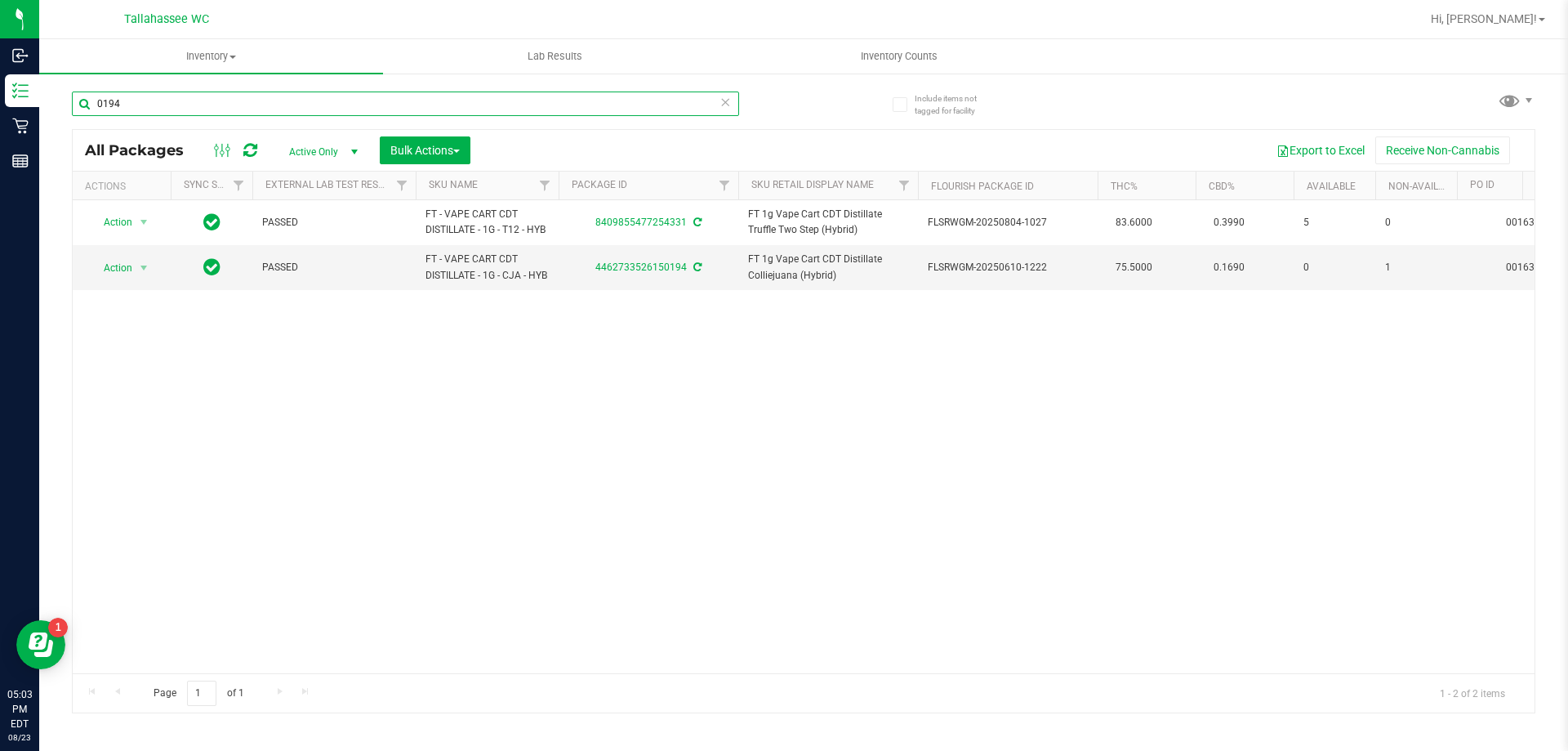
click at [225, 108] on input "0194" at bounding box center [405, 103] width 667 height 24
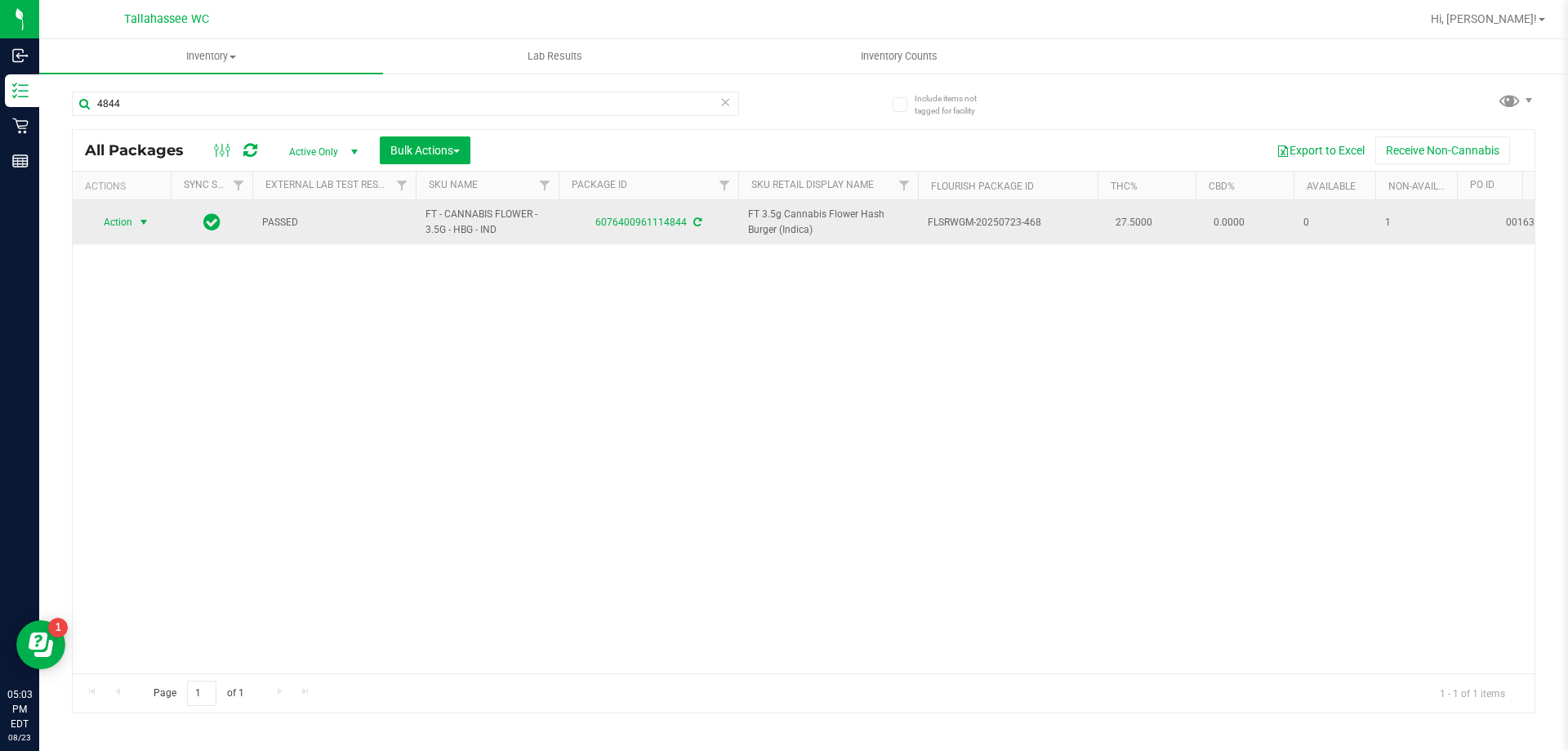
click at [146, 221] on span "select" at bounding box center [144, 222] width 13 height 13
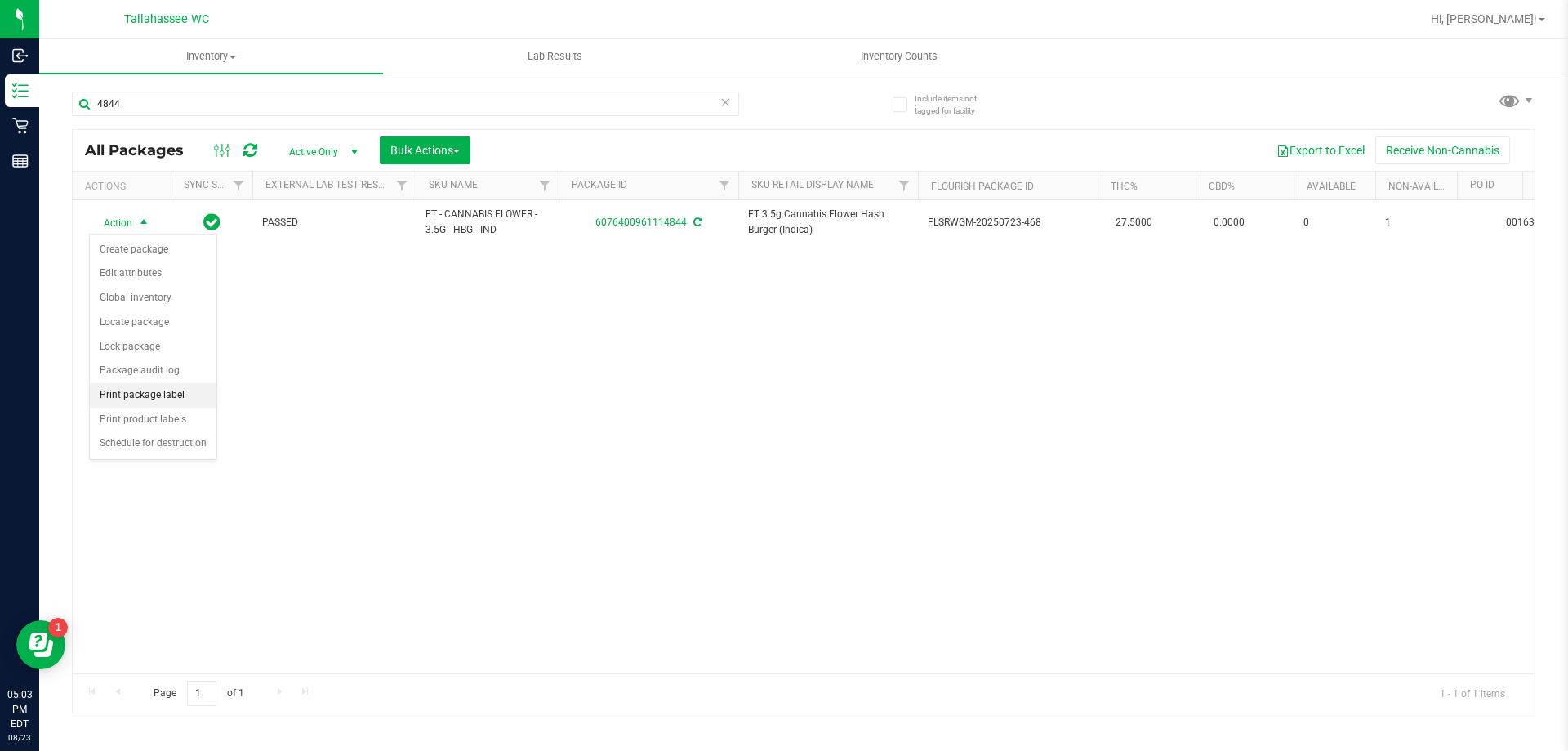
click at [153, 392] on li "Print package label" at bounding box center [153, 395] width 127 height 24
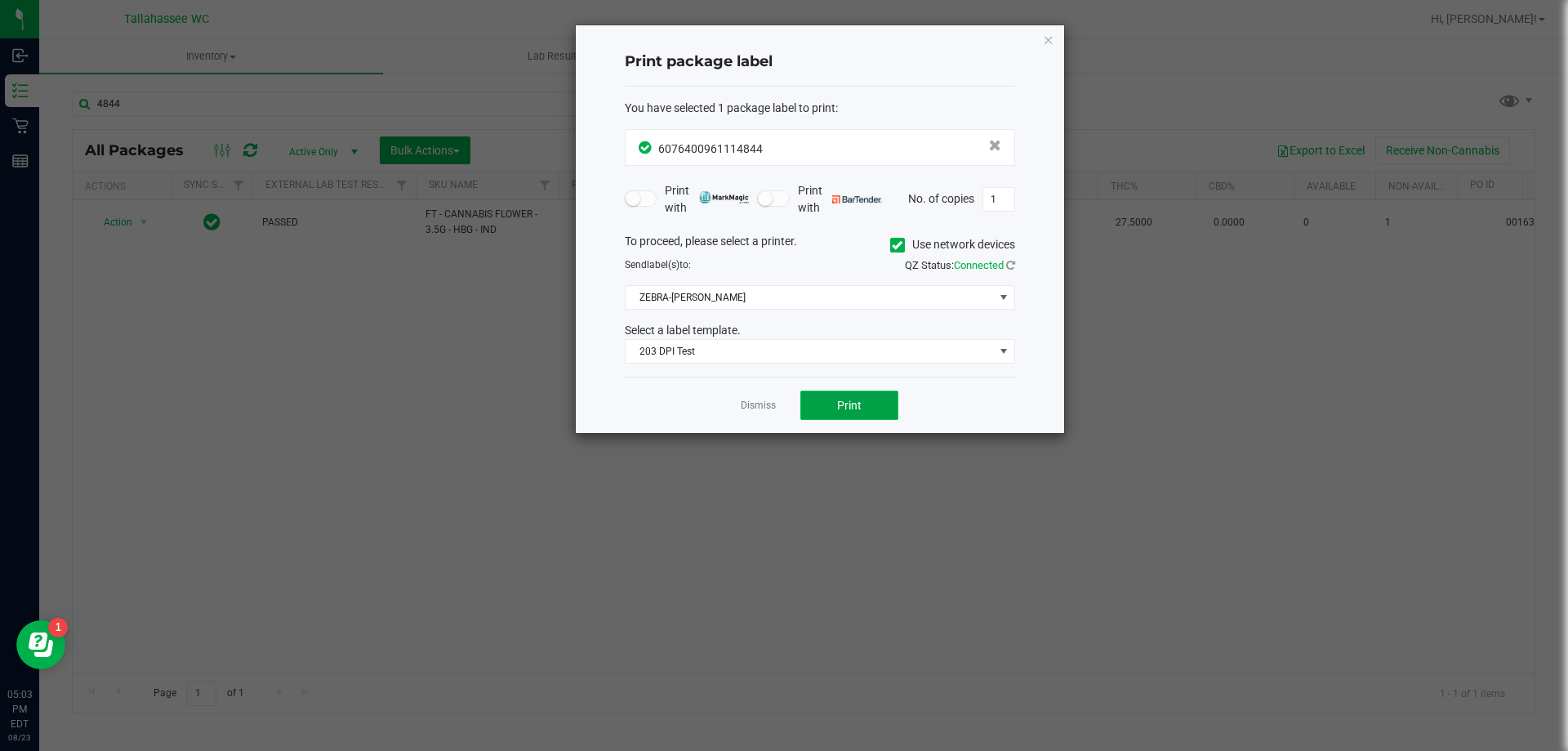
click at [834, 400] on button "Print" at bounding box center [850, 405] width 98 height 29
drag, startPoint x: 772, startPoint y: 408, endPoint x: 736, endPoint y: 385, distance: 42.7
click at [772, 408] on link "Dismiss" at bounding box center [758, 405] width 35 height 14
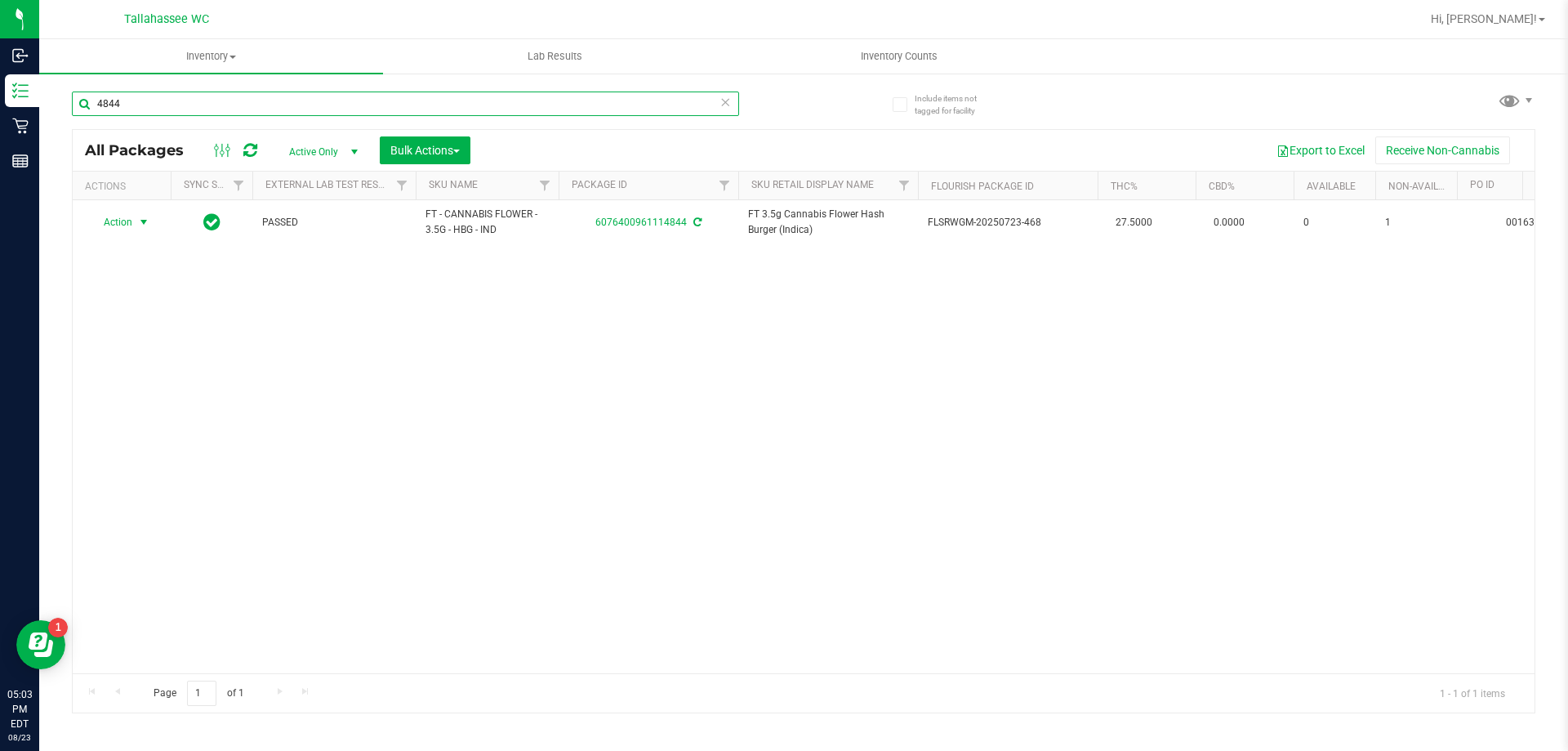
click at [328, 97] on input "4844" at bounding box center [405, 103] width 667 height 24
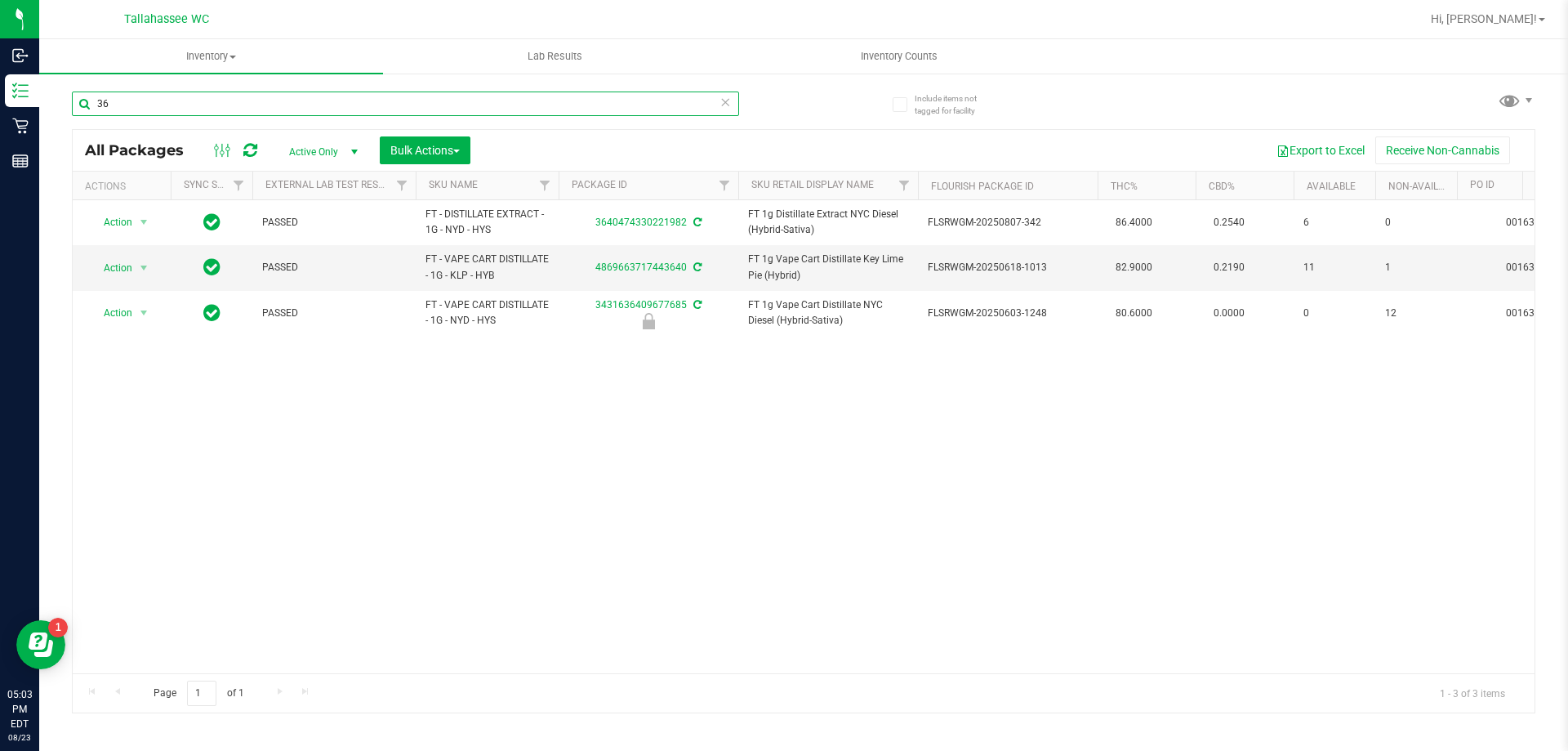
type input "3"
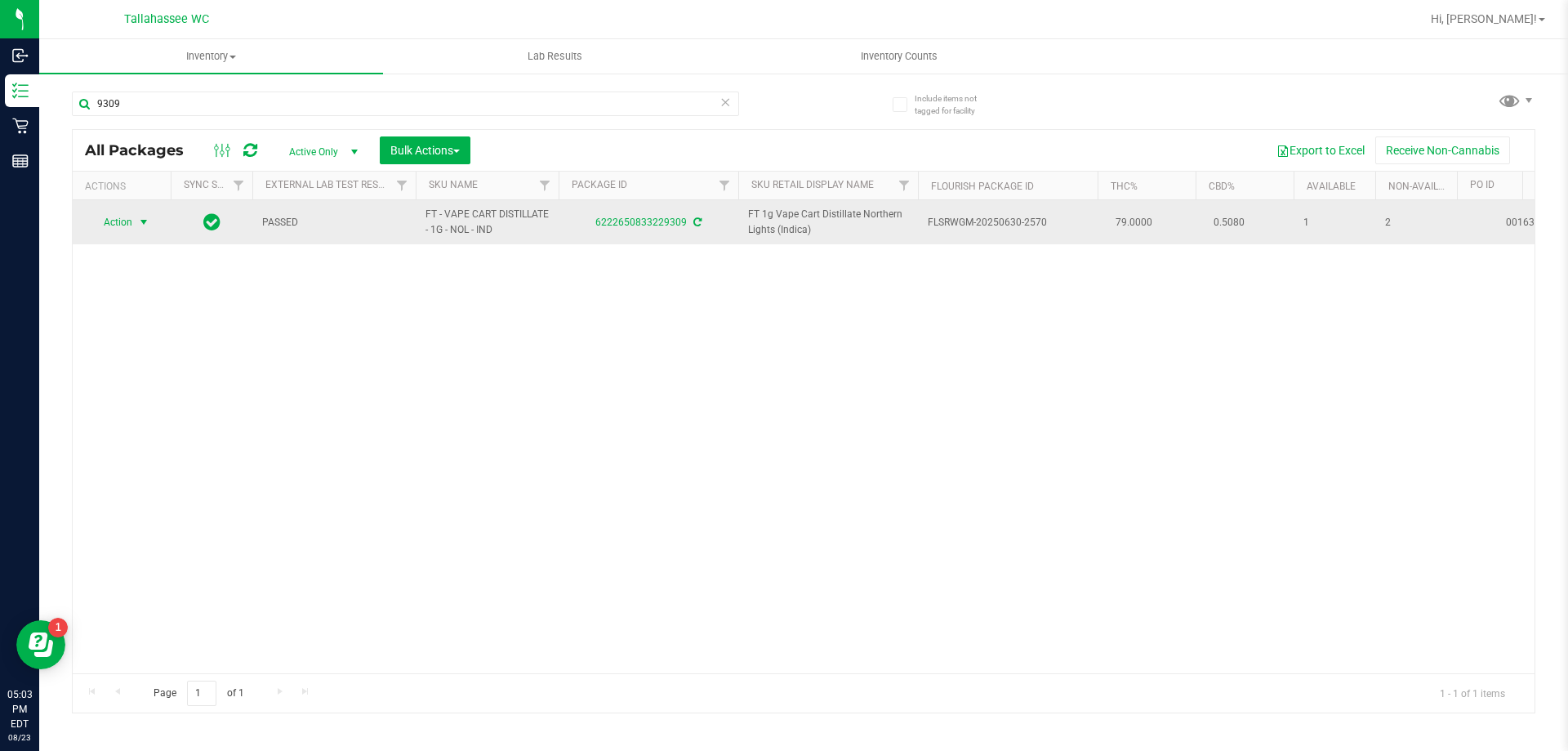
click at [138, 222] on span "select" at bounding box center [144, 222] width 13 height 13
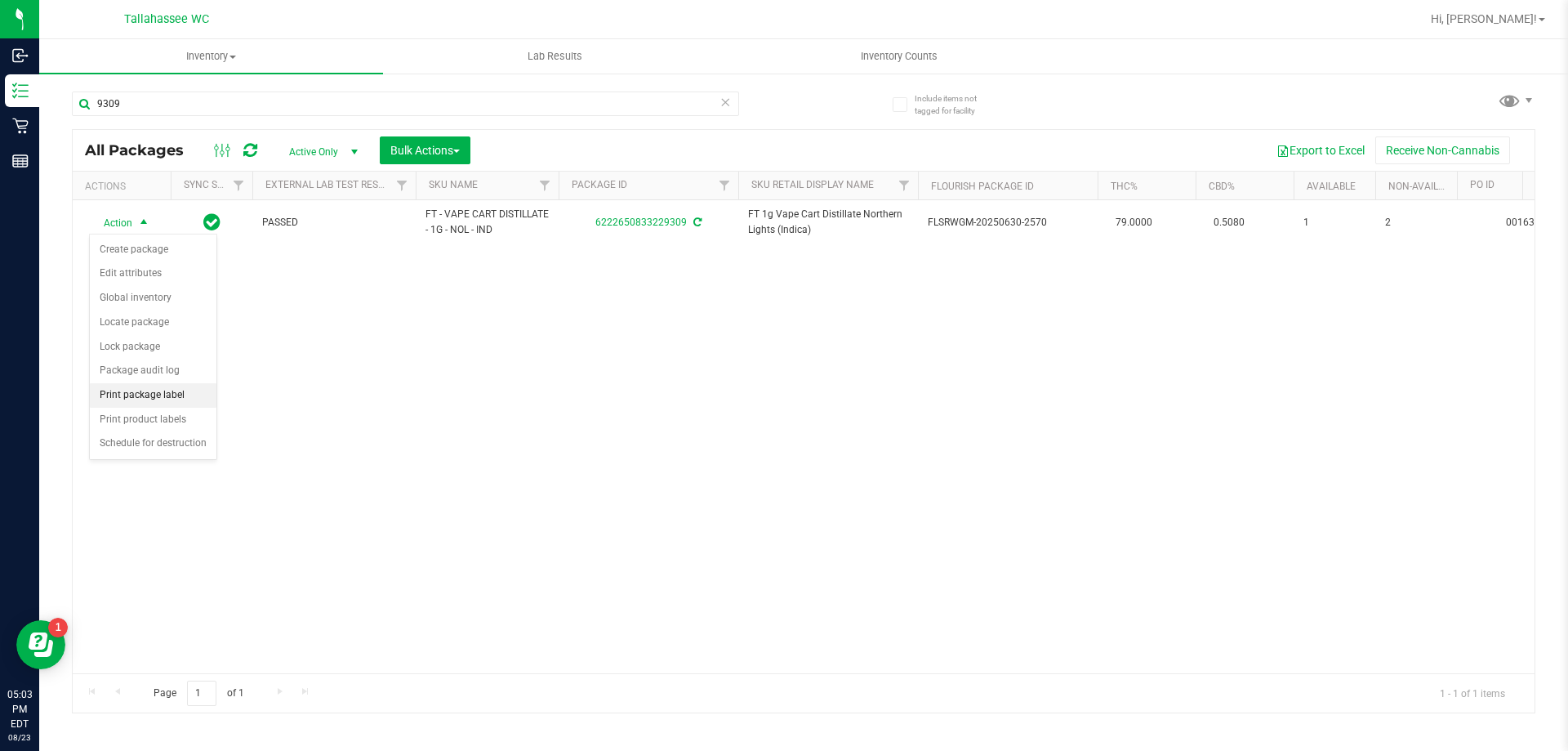
click at [170, 398] on li "Print package label" at bounding box center [153, 395] width 127 height 24
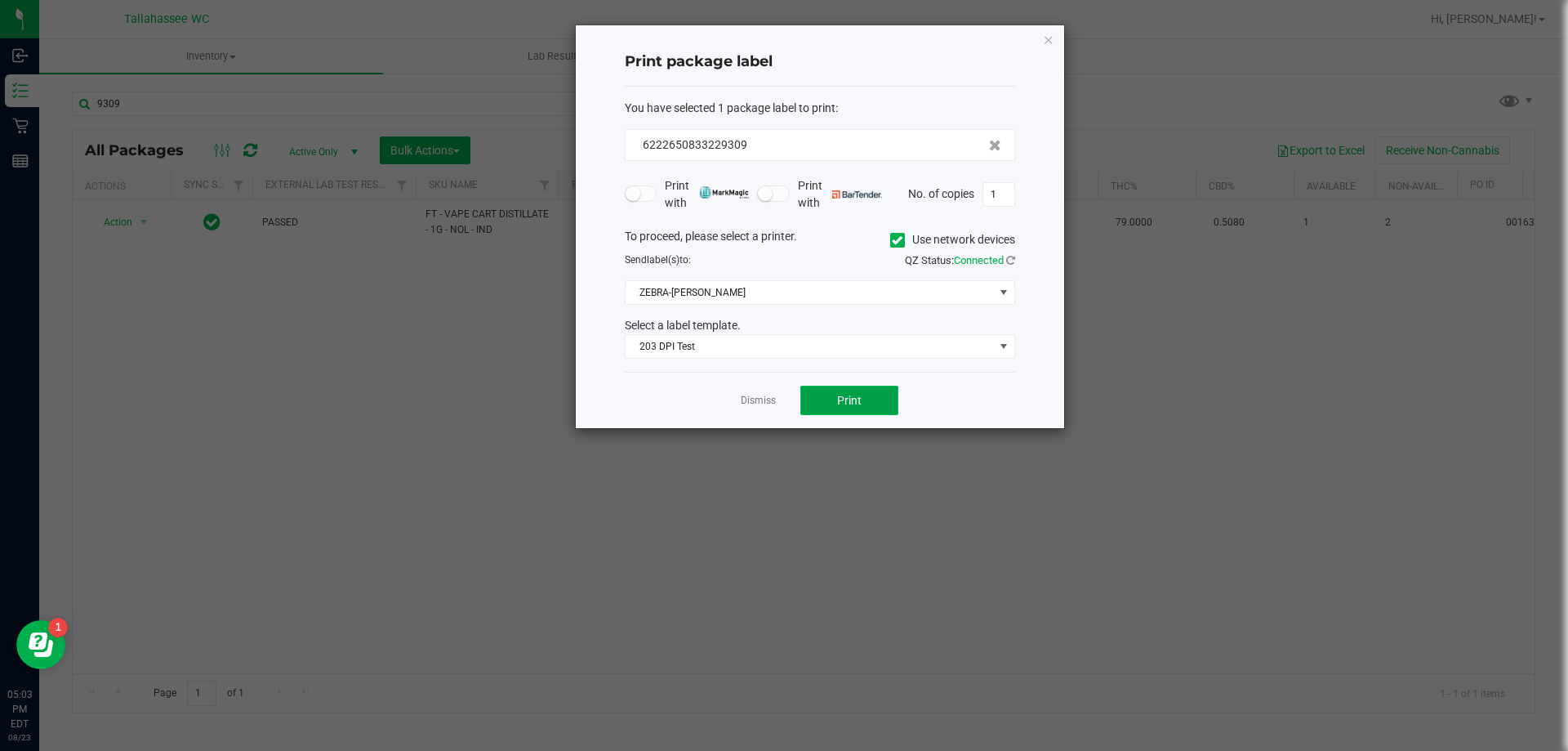
click at [811, 404] on button "Print" at bounding box center [850, 400] width 98 height 29
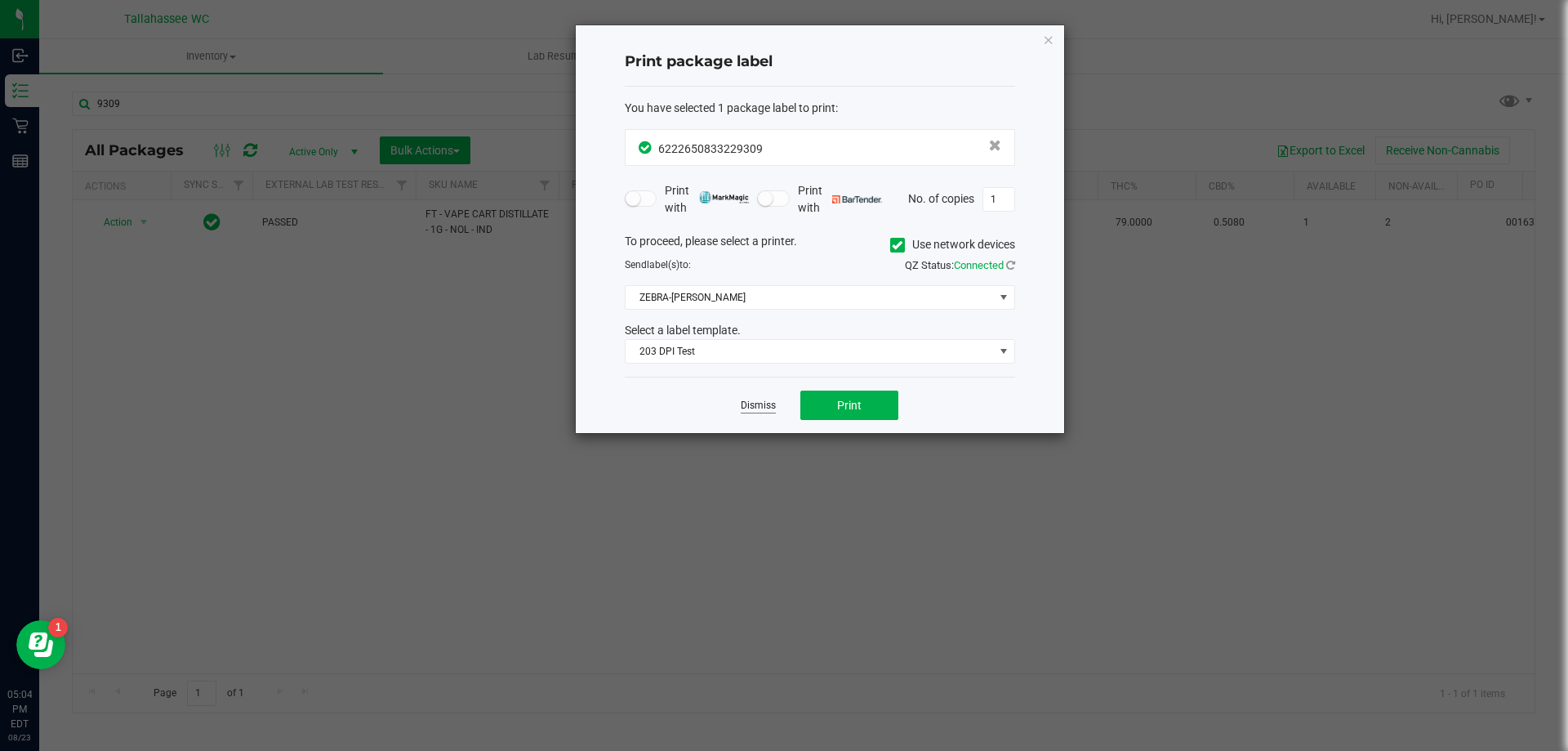
click at [767, 404] on link "Dismiss" at bounding box center [758, 405] width 35 height 14
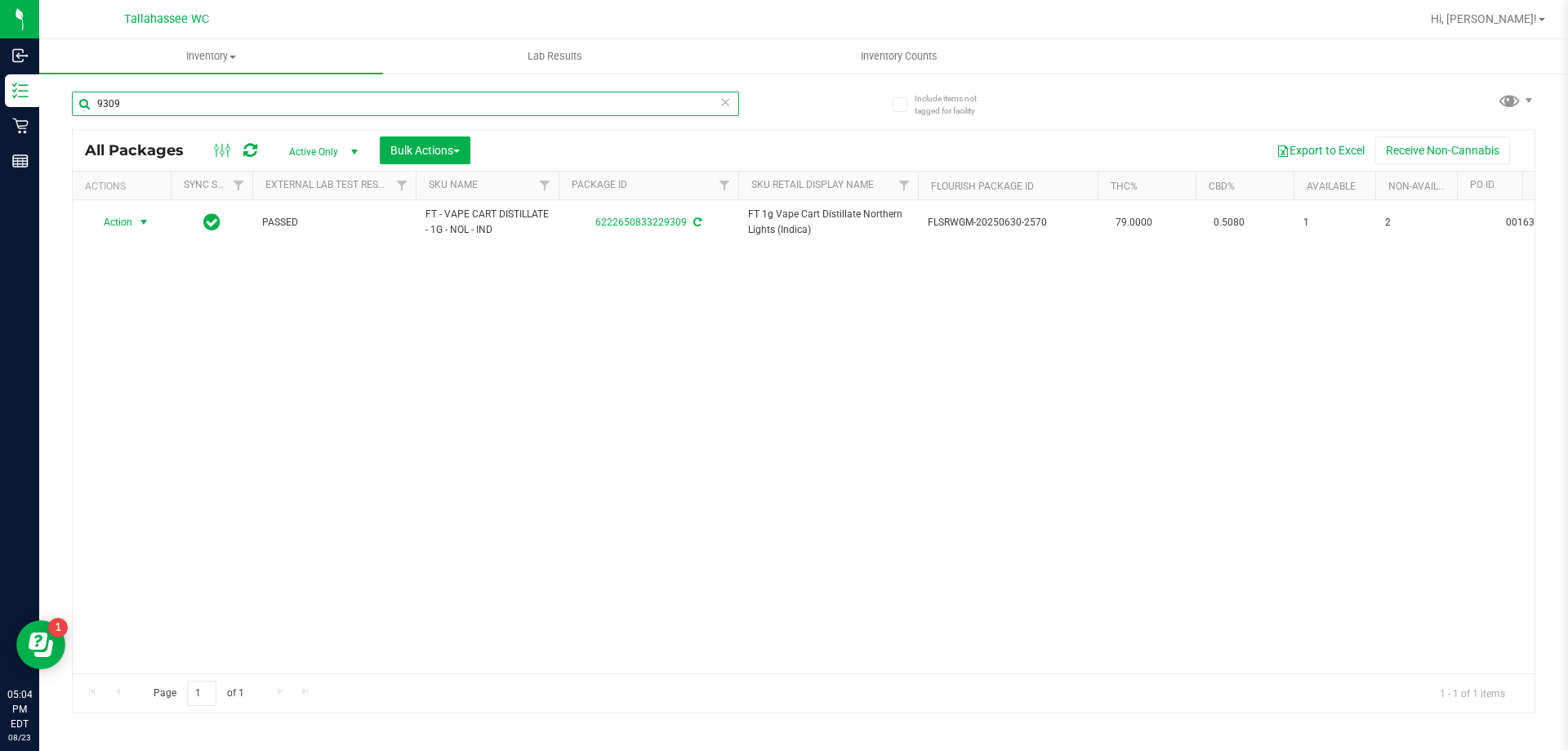
click at [387, 111] on input "9309" at bounding box center [405, 103] width 667 height 24
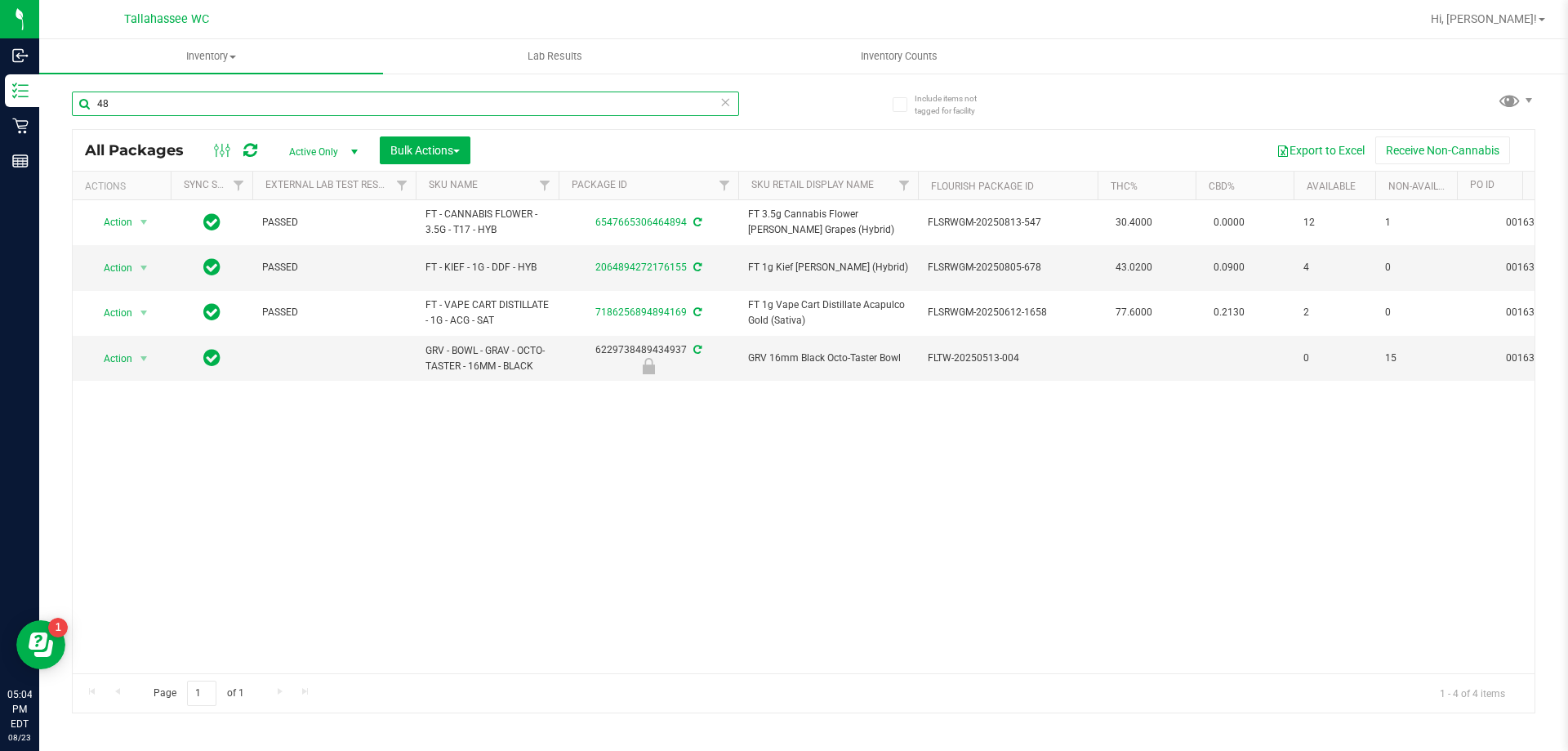
type input "4"
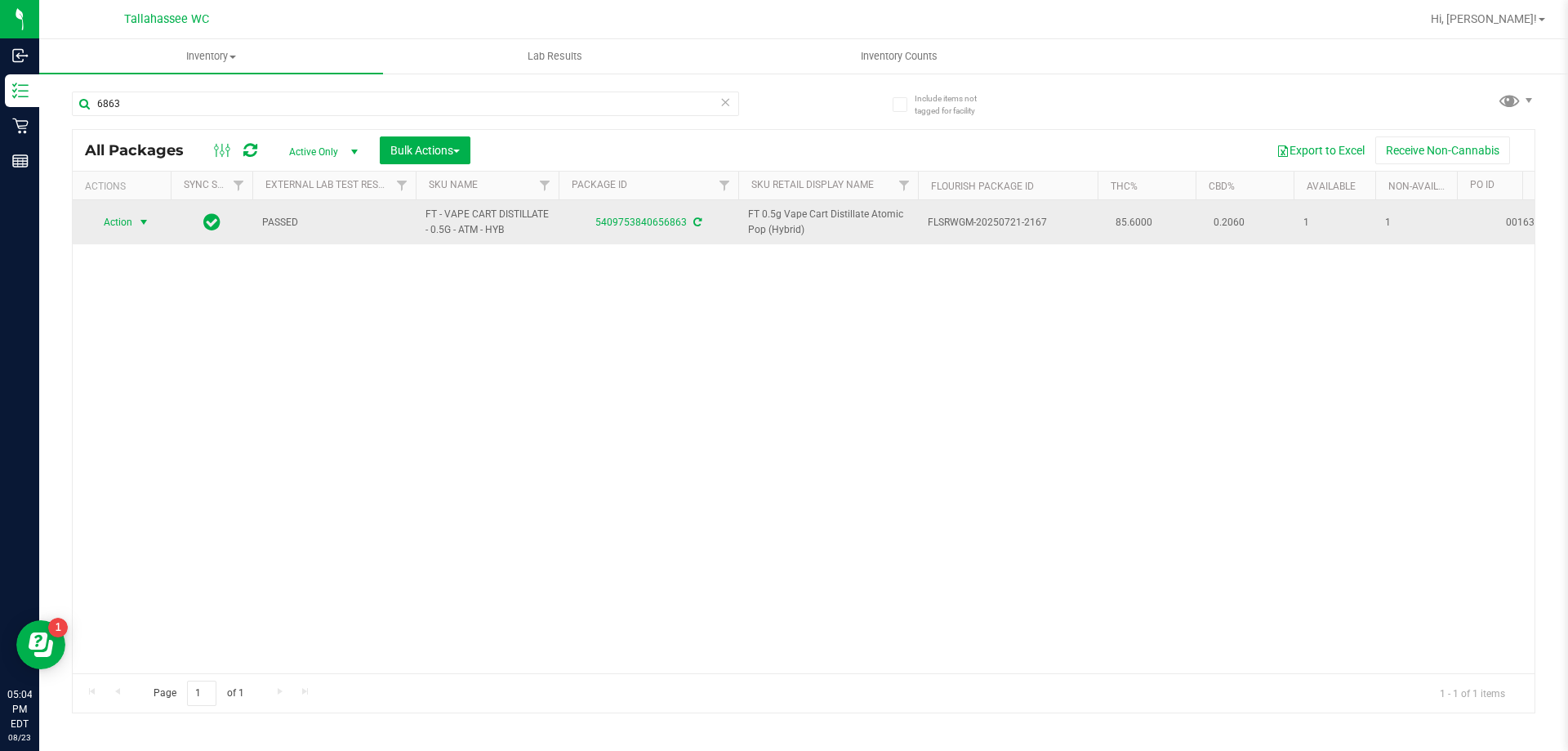
click at [142, 222] on span "select" at bounding box center [144, 222] width 13 height 13
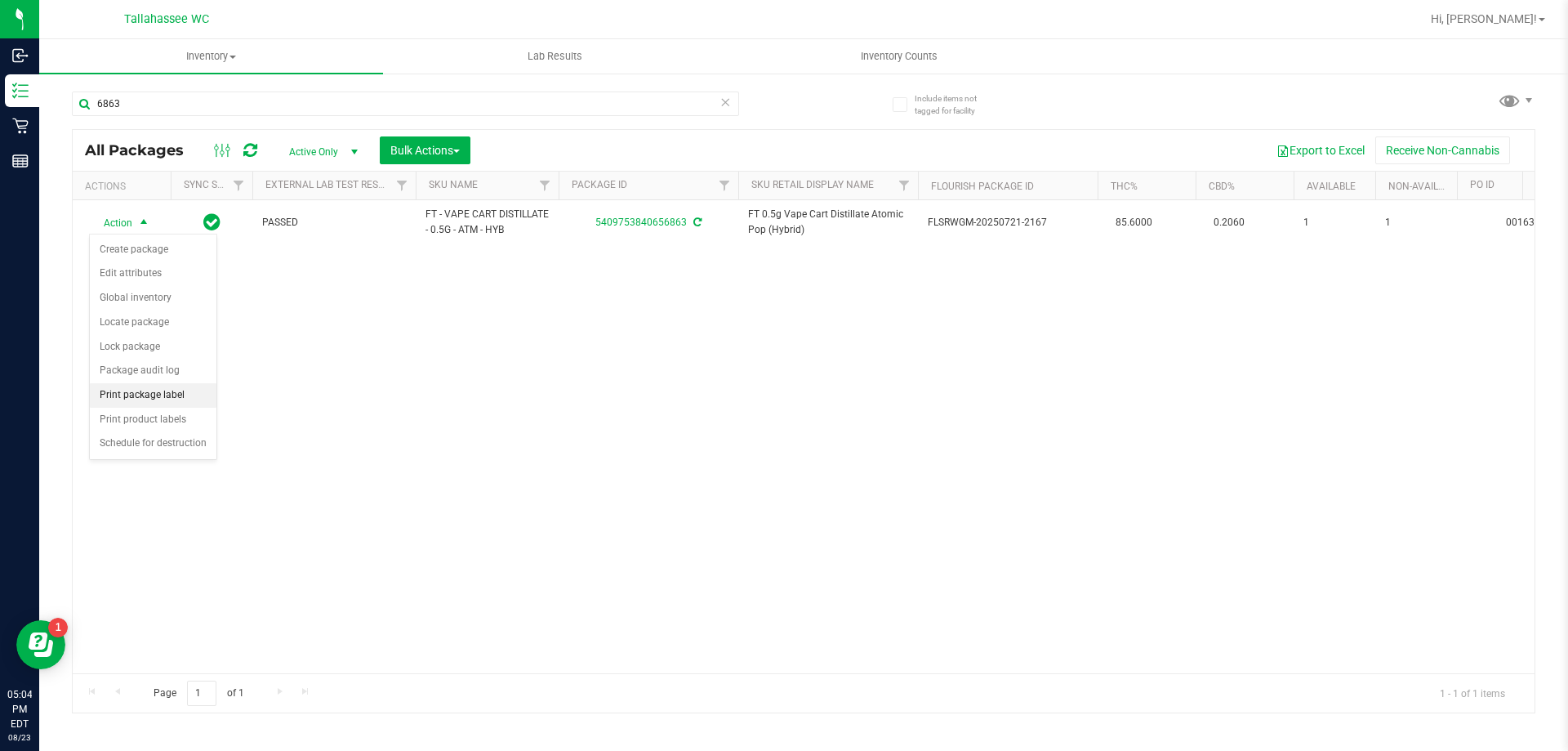
click at [129, 394] on li "Print package label" at bounding box center [153, 395] width 127 height 24
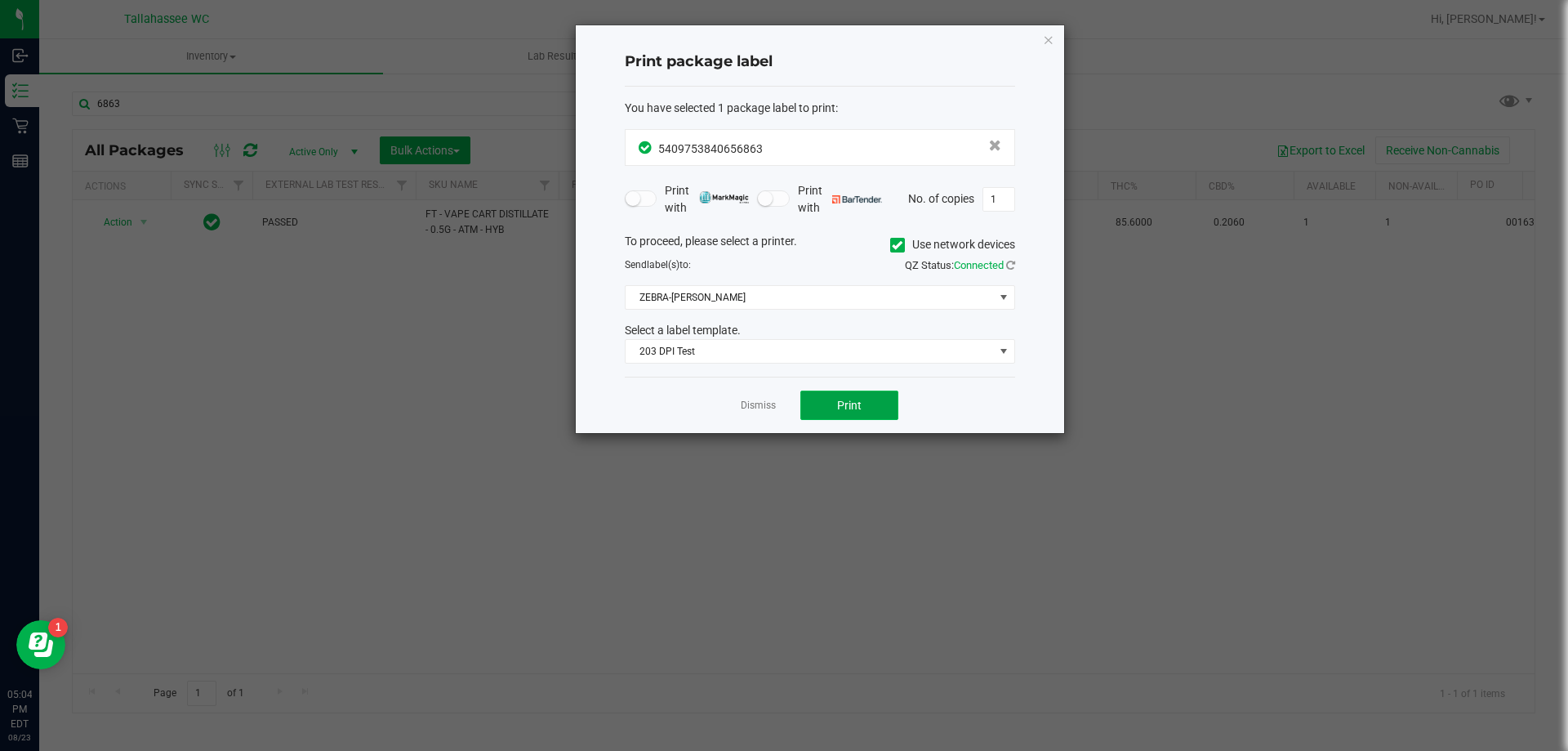
click at [867, 414] on button "Print" at bounding box center [850, 405] width 98 height 29
click at [744, 410] on link "Dismiss" at bounding box center [758, 405] width 35 height 14
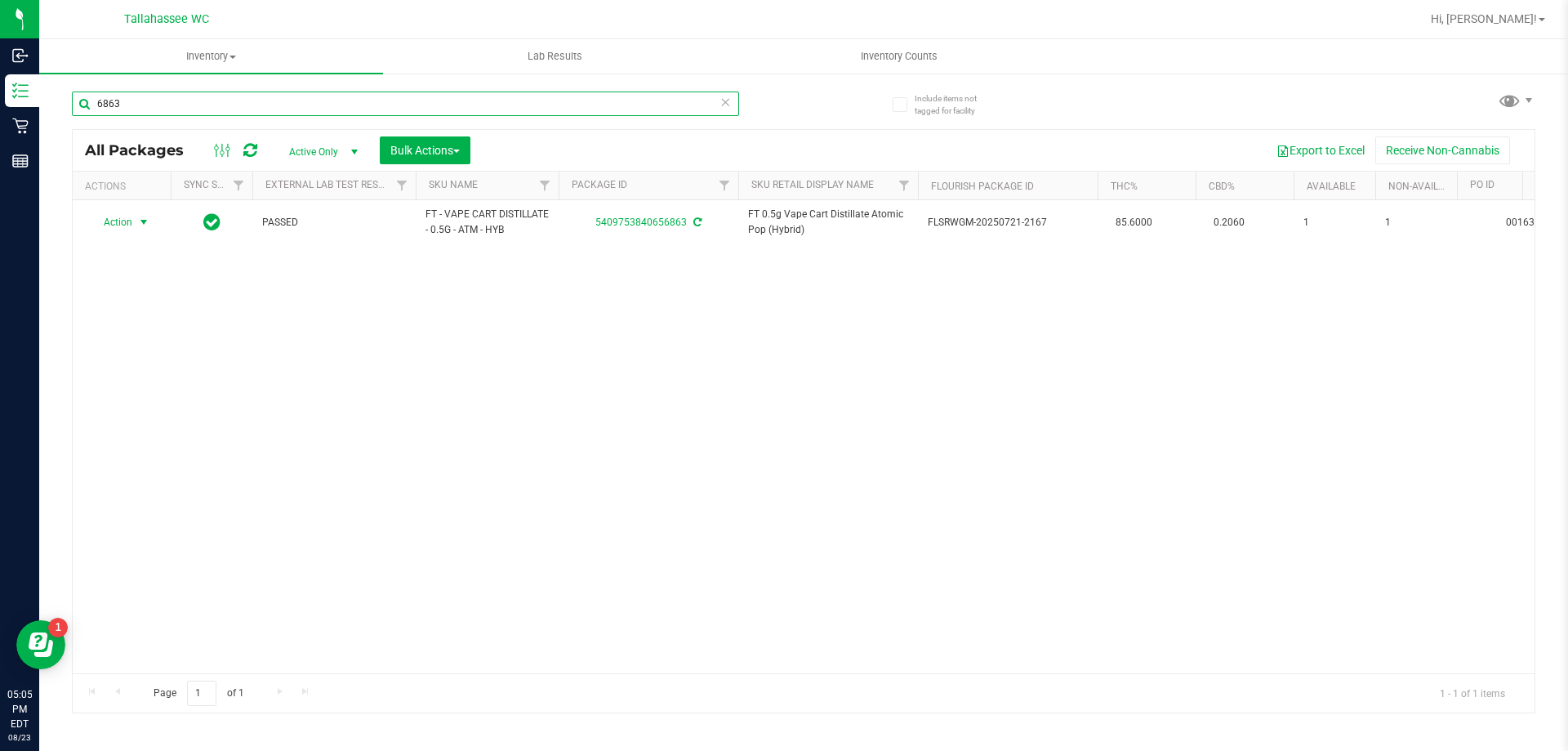
click at [378, 107] on input "6863" at bounding box center [405, 103] width 667 height 24
type input "0"
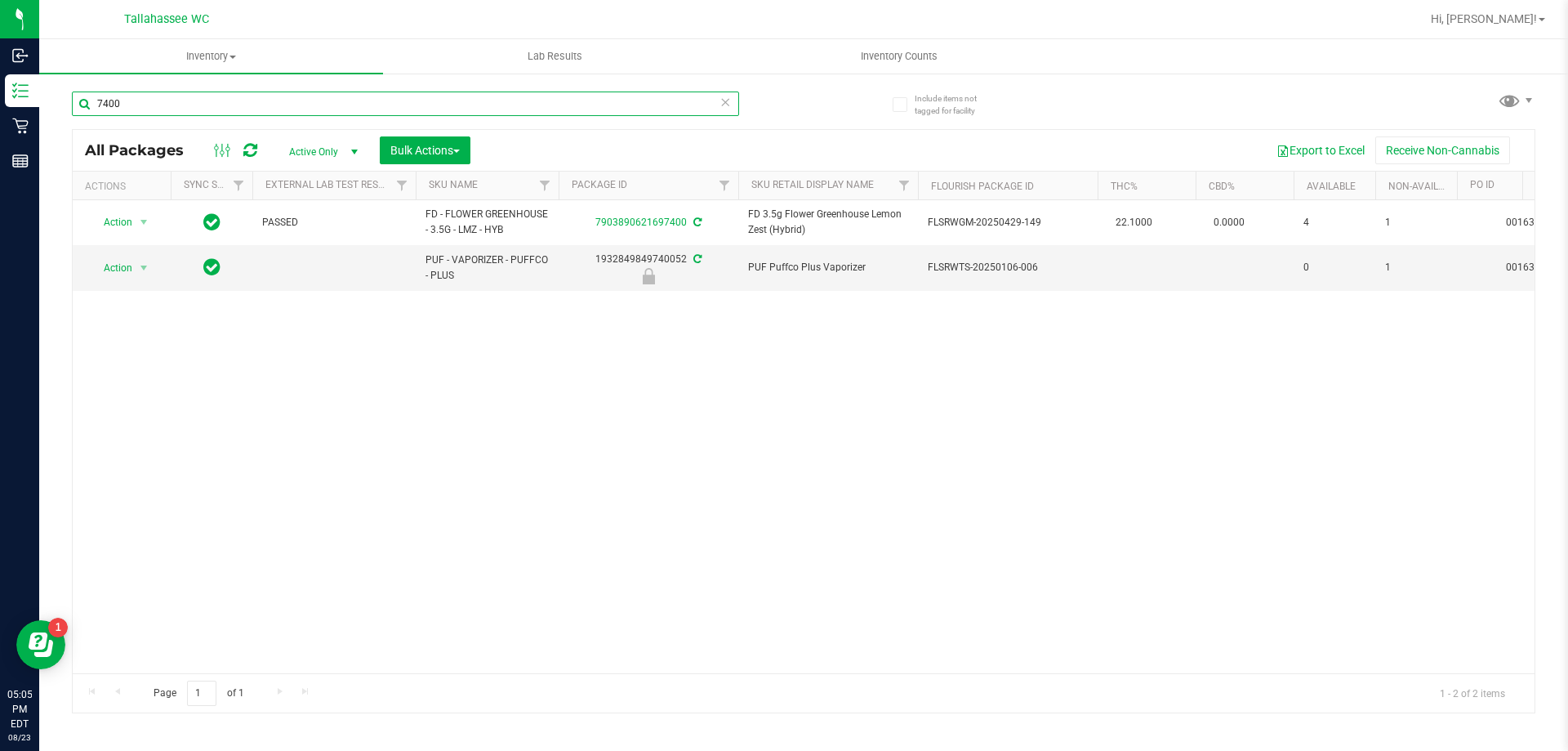
type input "7400"
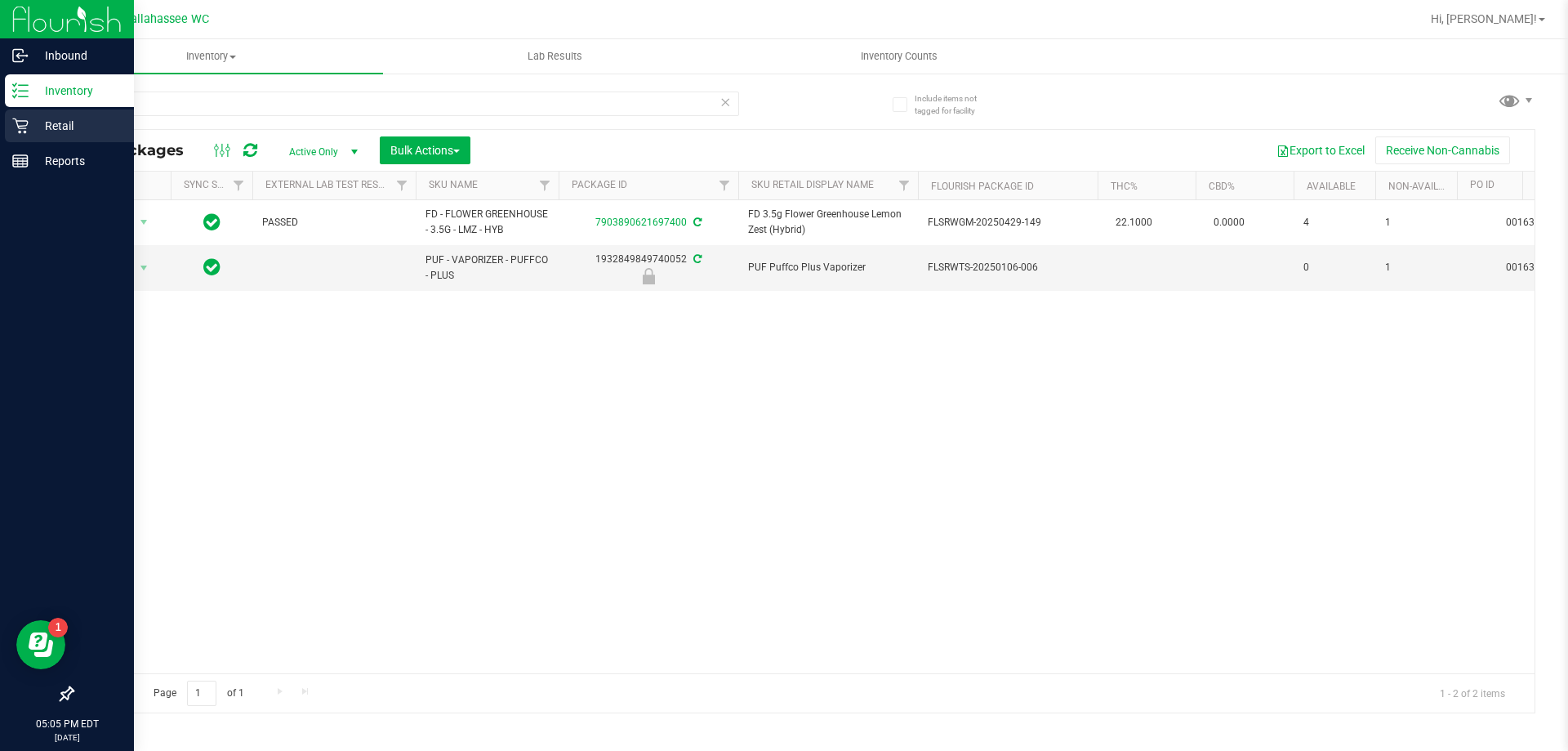
click at [16, 125] on icon at bounding box center [21, 126] width 16 height 16
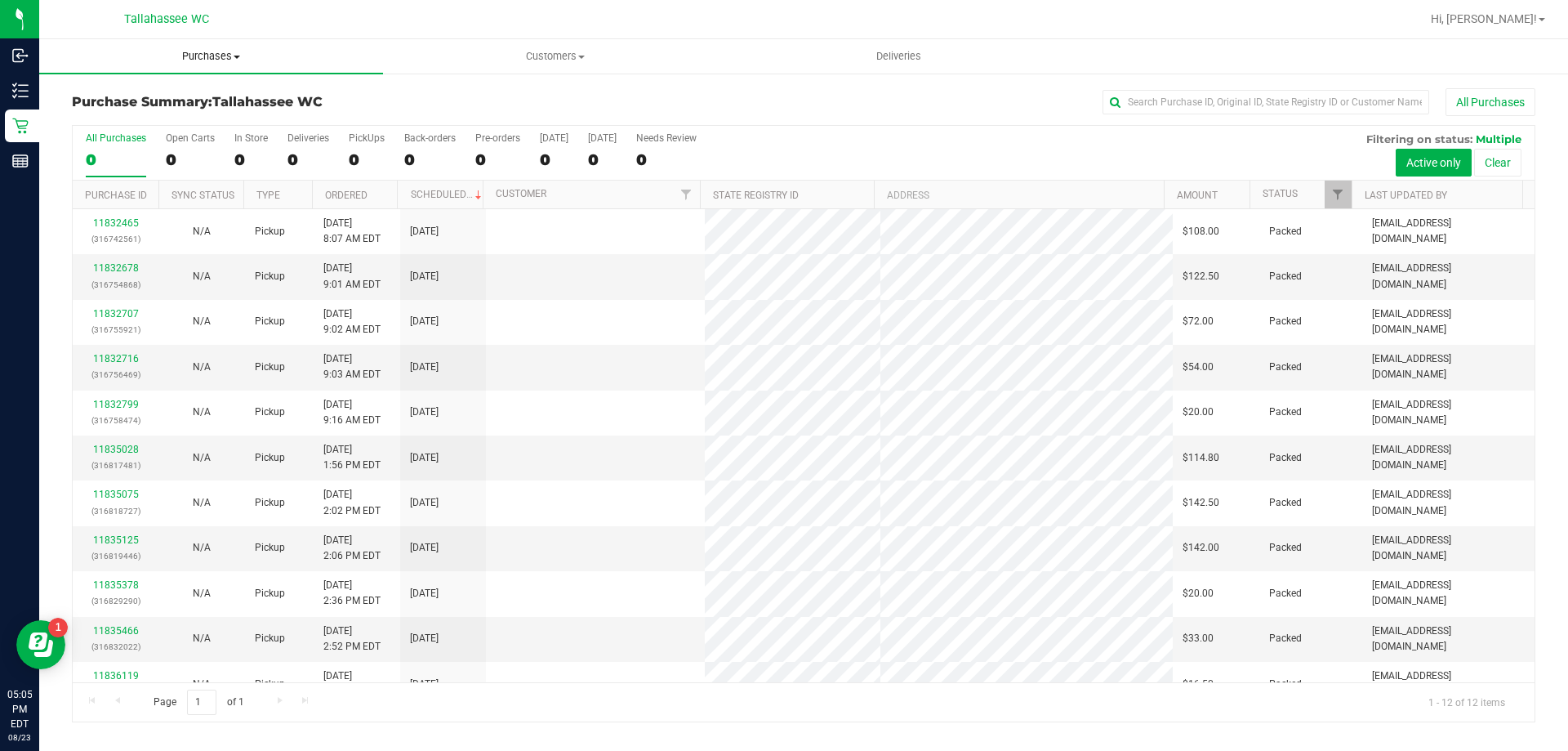
click at [231, 51] on span "Purchases" at bounding box center [211, 56] width 344 height 14
click at [219, 120] on li "Fulfillment" at bounding box center [211, 119] width 344 height 20
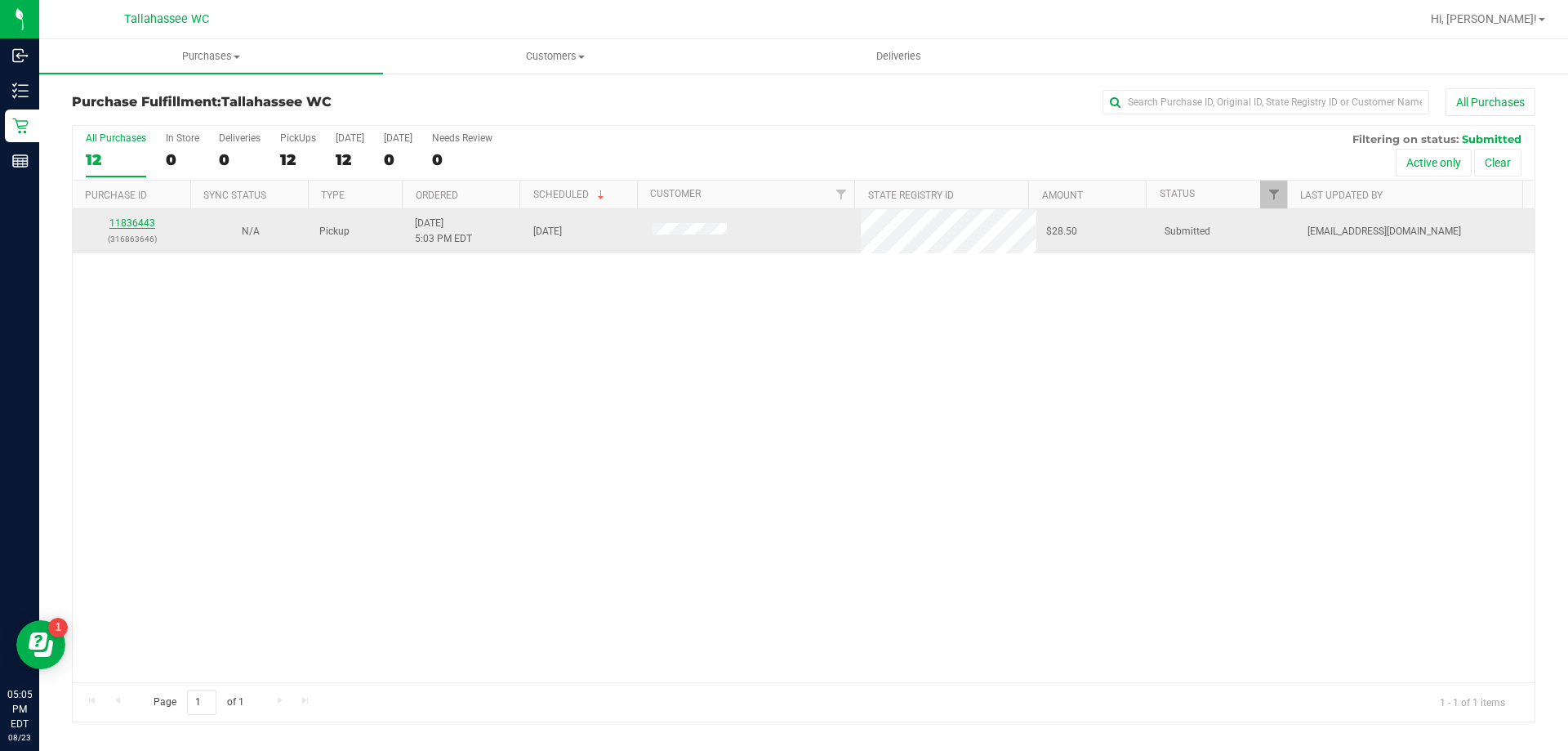
click at [141, 224] on link "11836443" at bounding box center [132, 222] width 46 height 12
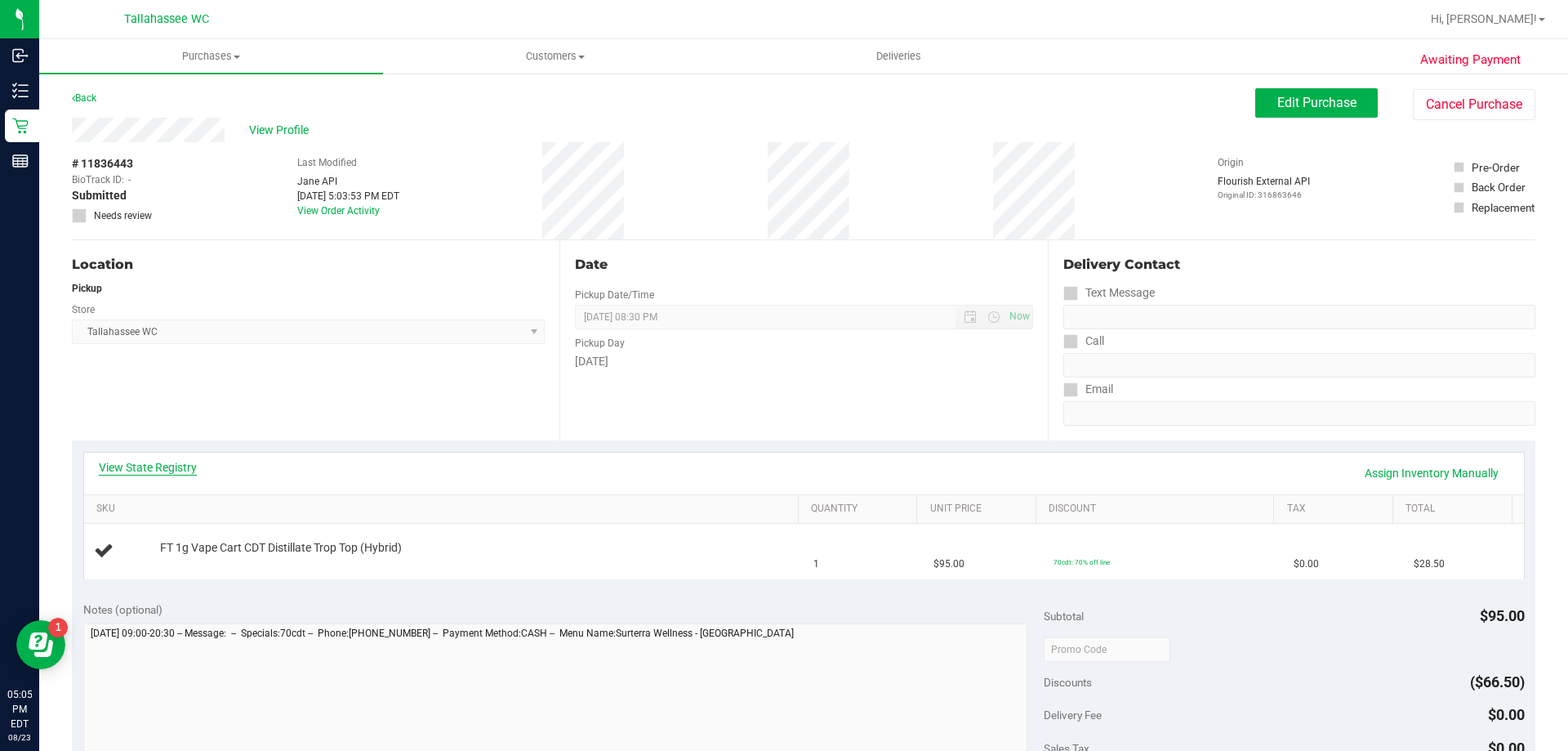
click at [191, 467] on link "View State Registry" at bounding box center [148, 467] width 98 height 16
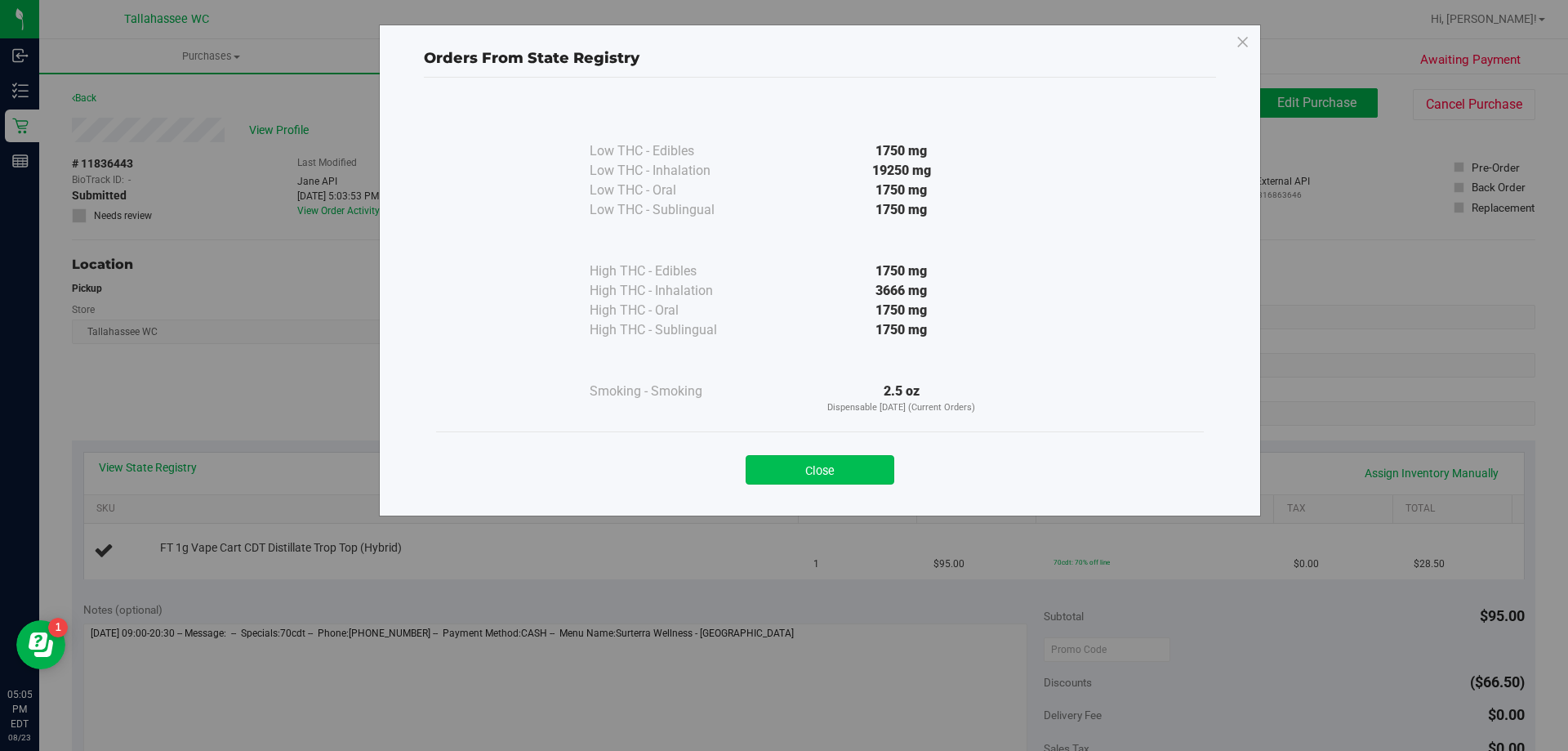
click at [811, 480] on button "Close" at bounding box center [819, 470] width 149 height 29
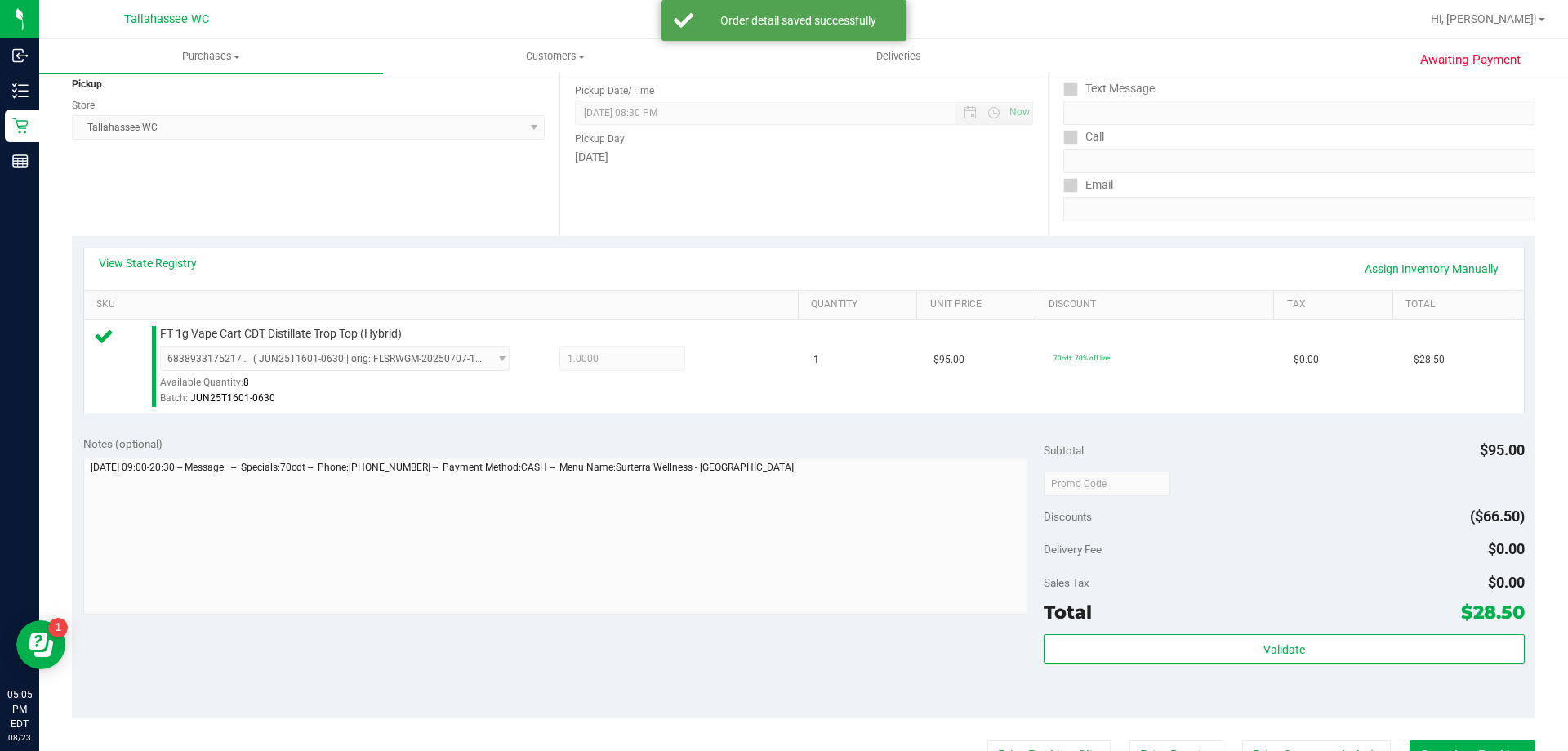
scroll to position [327, 0]
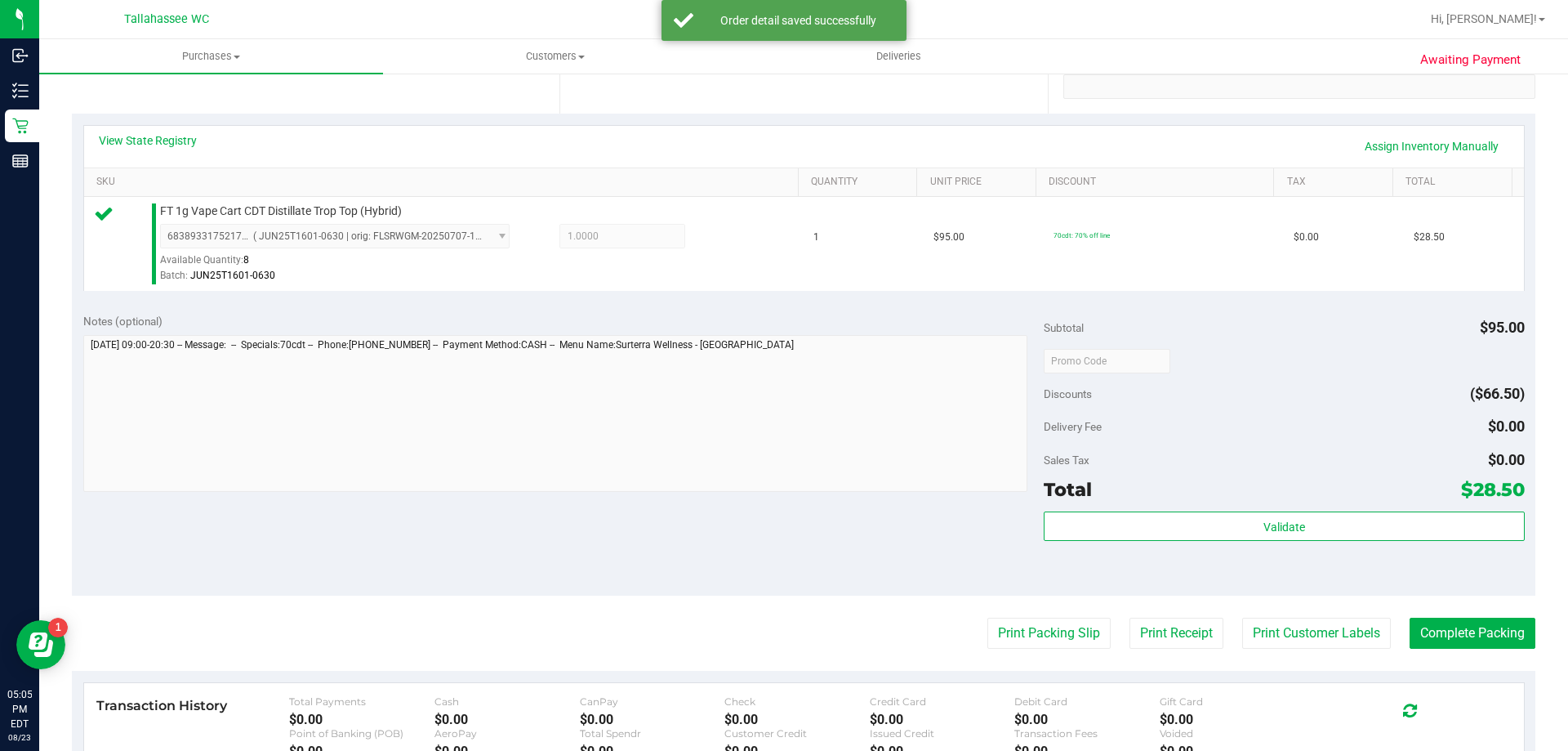
click at [1275, 542] on div "Validate" at bounding box center [1283, 548] width 480 height 73
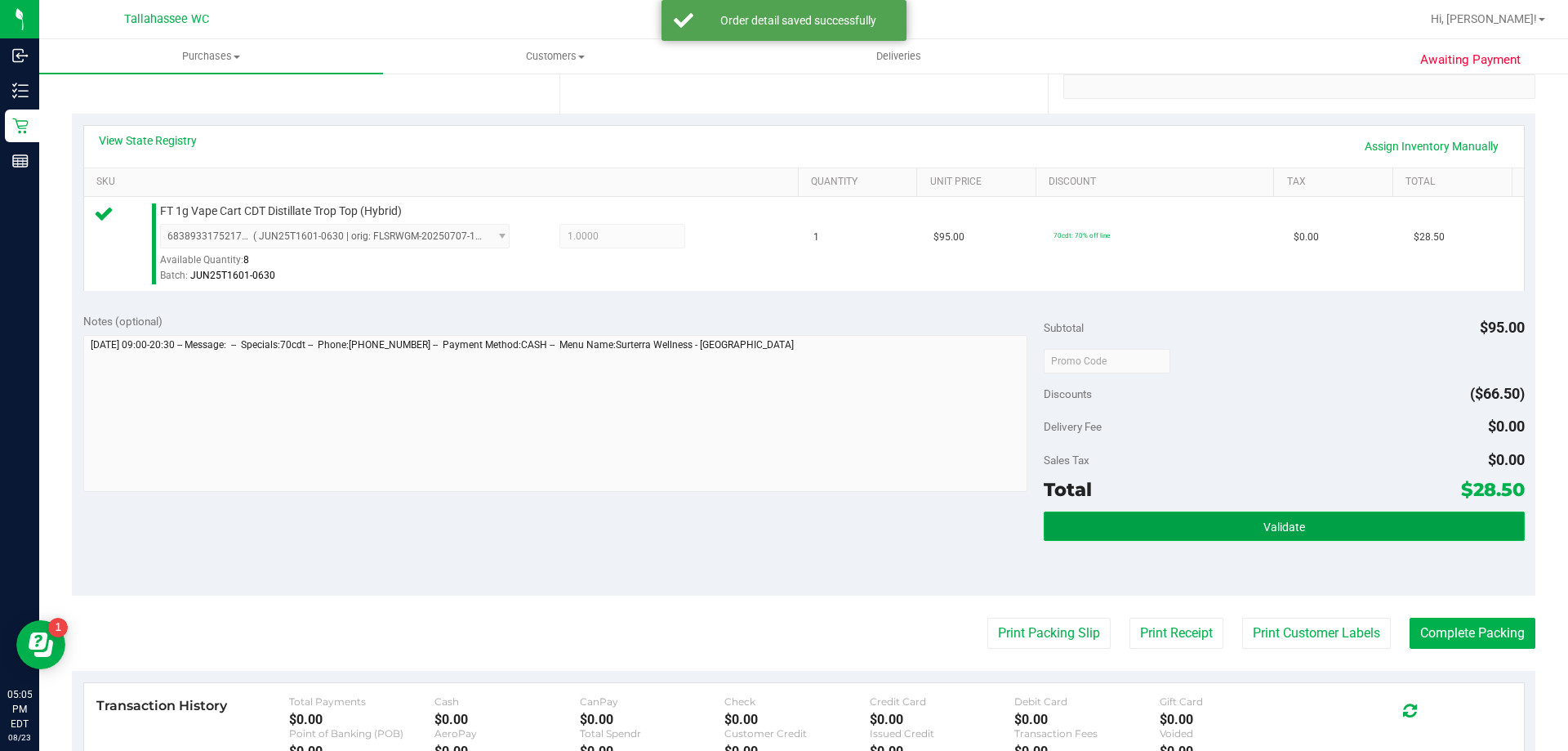
click at [1275, 536] on button "Validate" at bounding box center [1283, 526] width 480 height 29
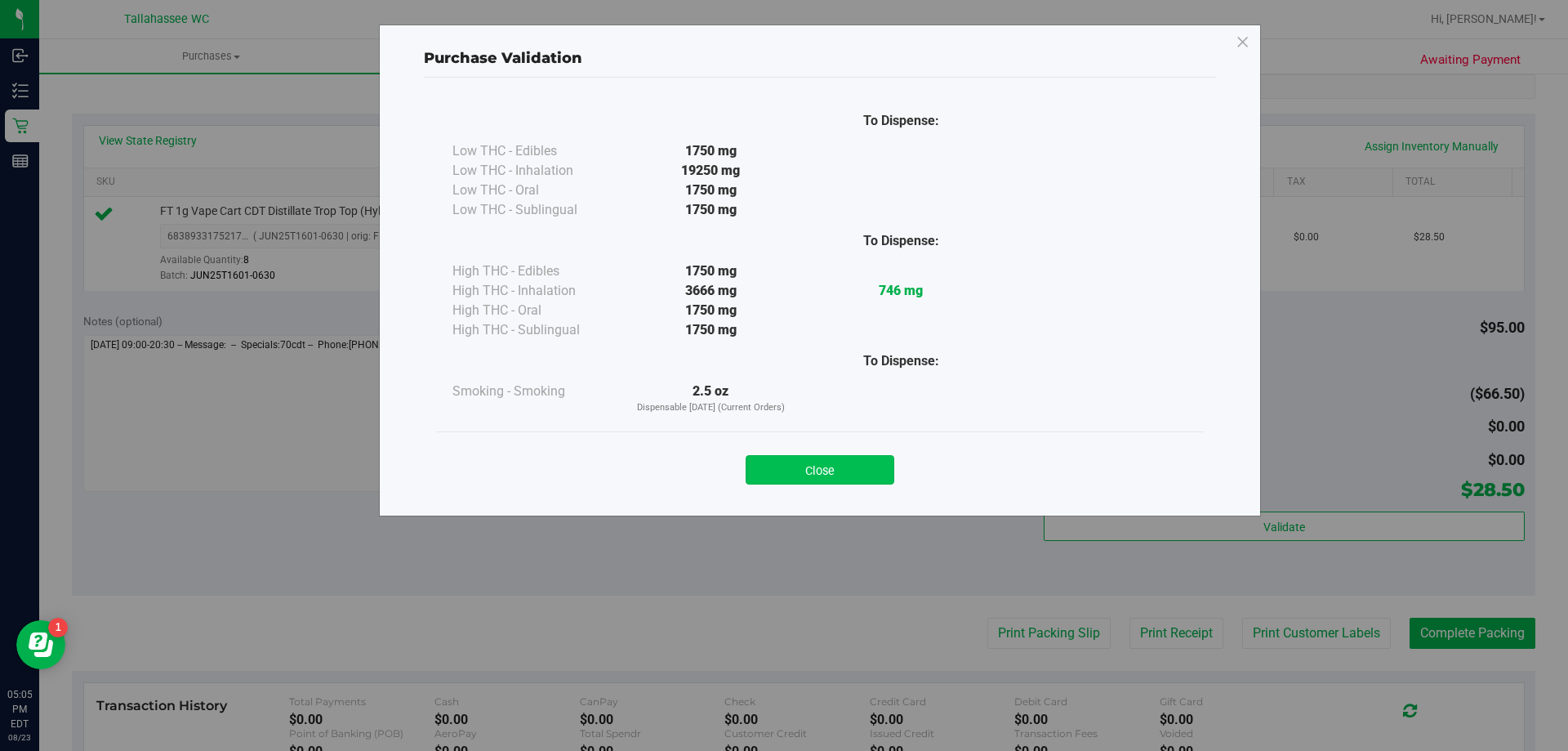
click at [830, 465] on button "Close" at bounding box center [819, 470] width 149 height 29
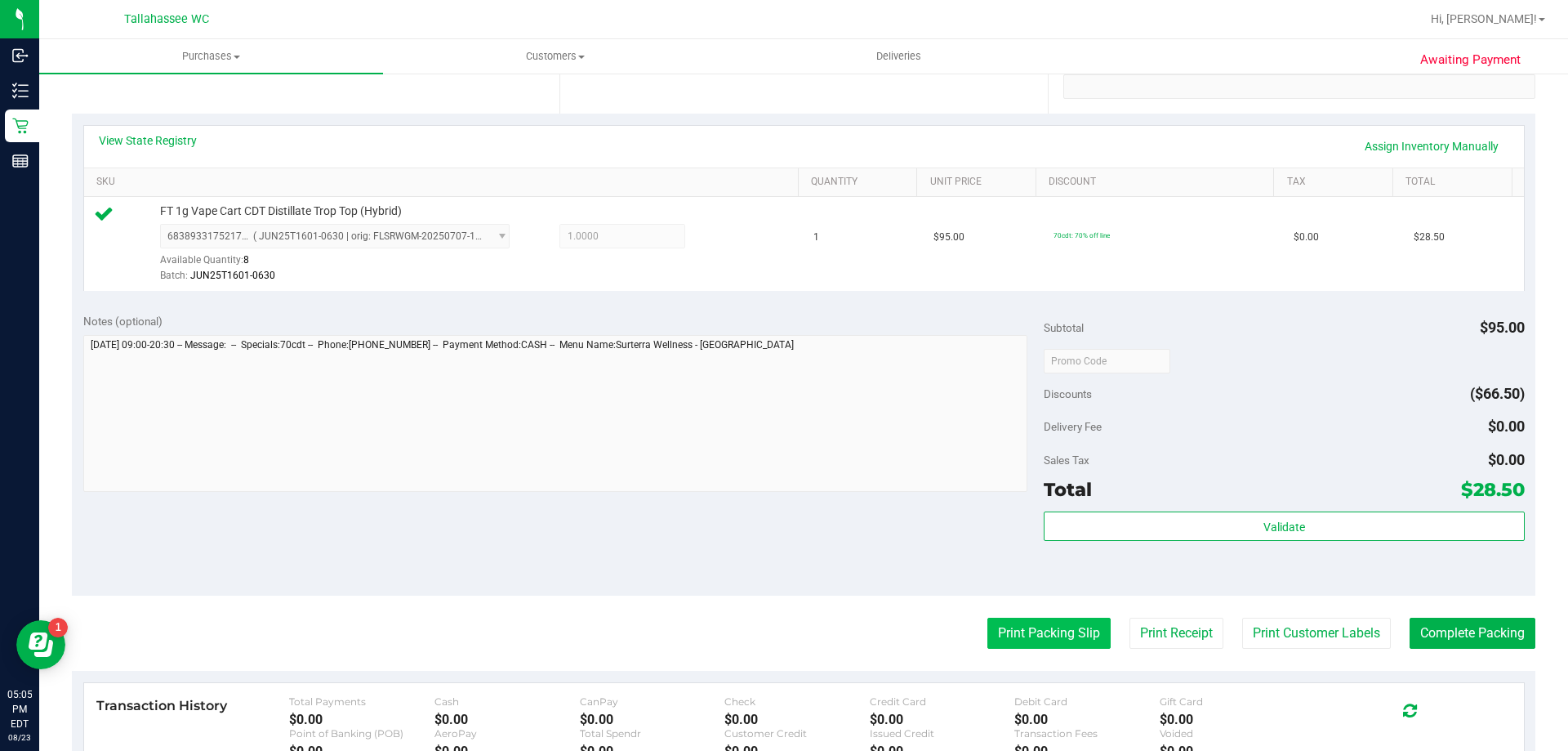
click at [1066, 631] on button "Print Packing Slip" at bounding box center [1049, 633] width 123 height 31
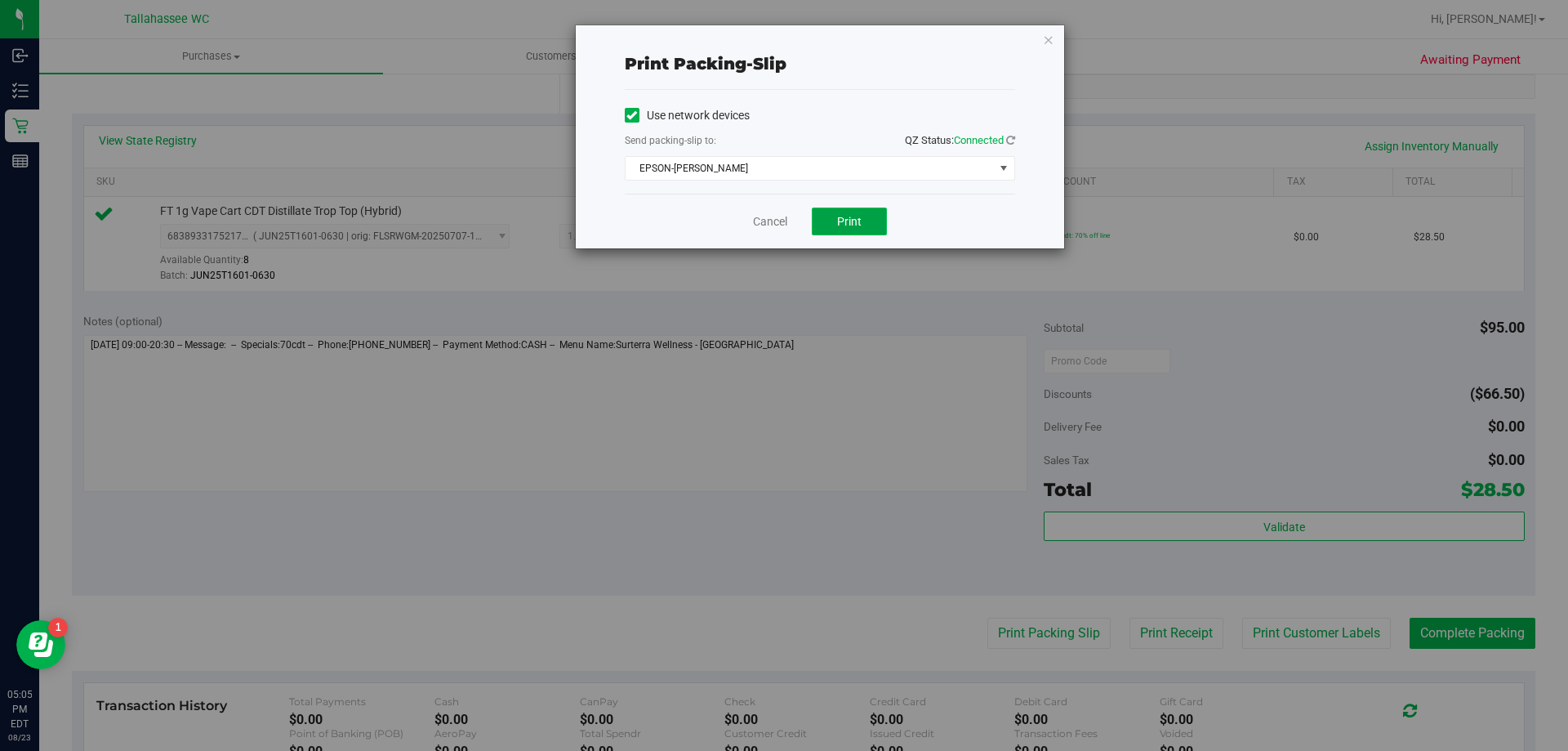
click at [859, 227] on span "Print" at bounding box center [849, 221] width 24 height 13
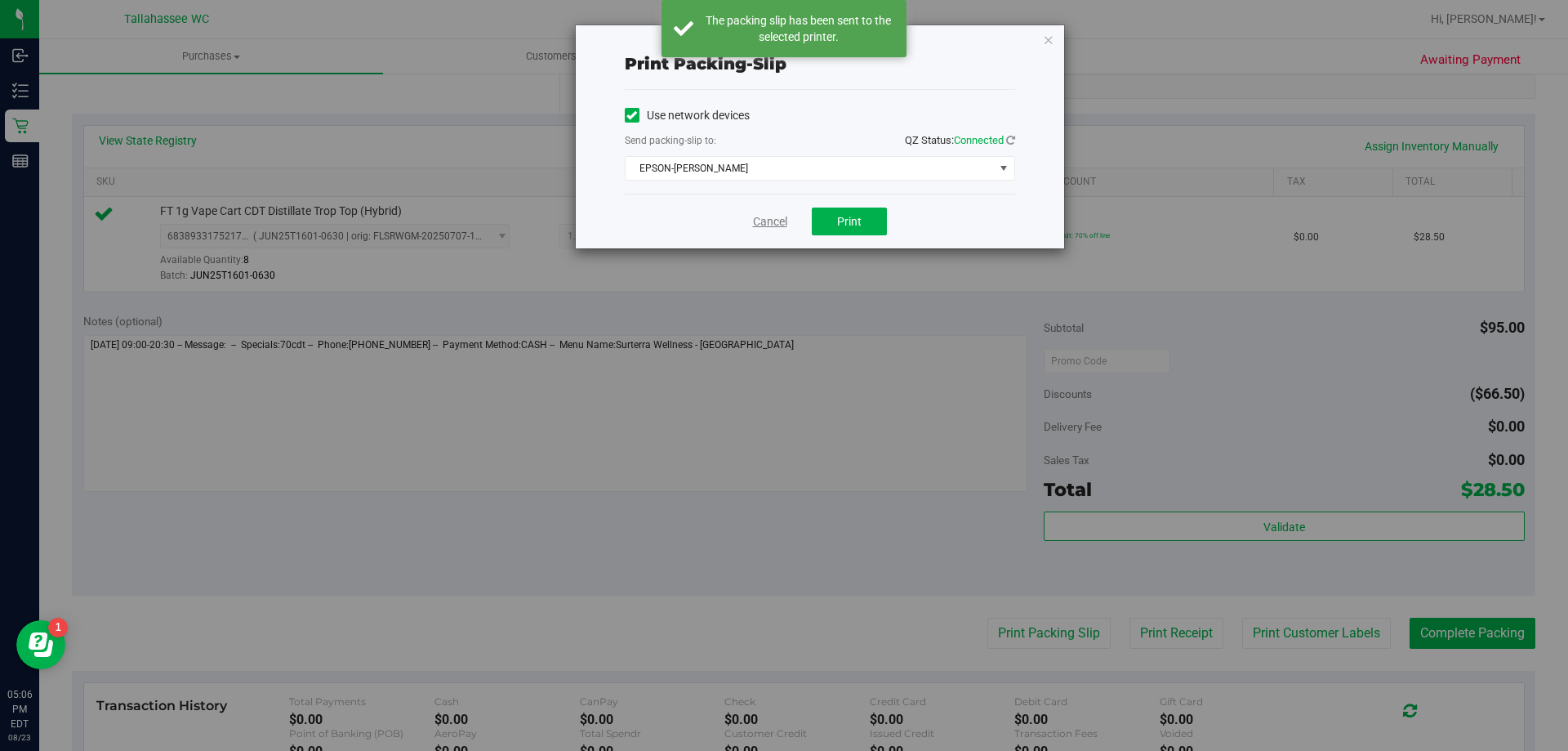
click at [760, 224] on link "Cancel" at bounding box center [770, 221] width 34 height 17
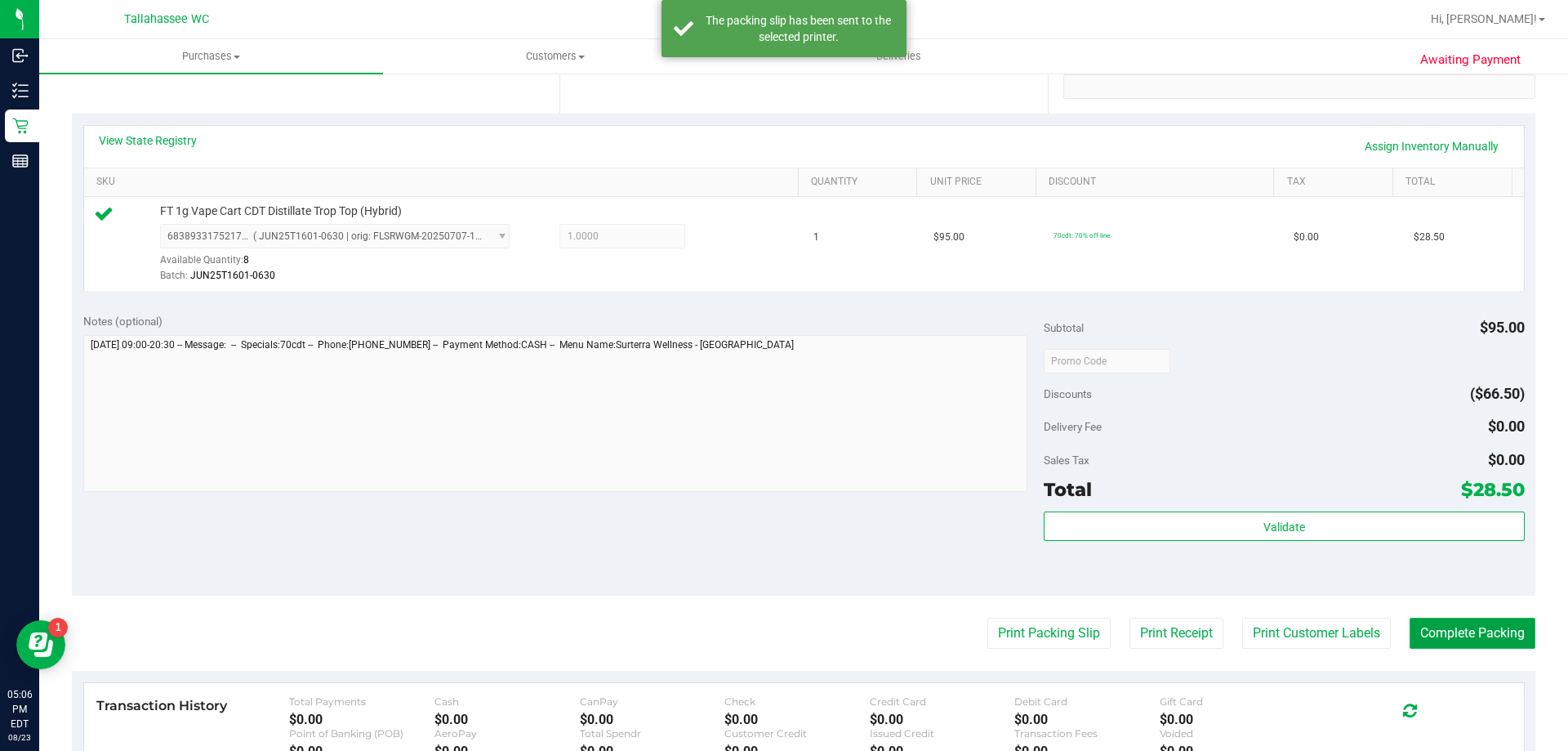
click at [1443, 621] on button "Complete Packing" at bounding box center [1472, 633] width 126 height 31
